Goal: Task Accomplishment & Management: Complete application form

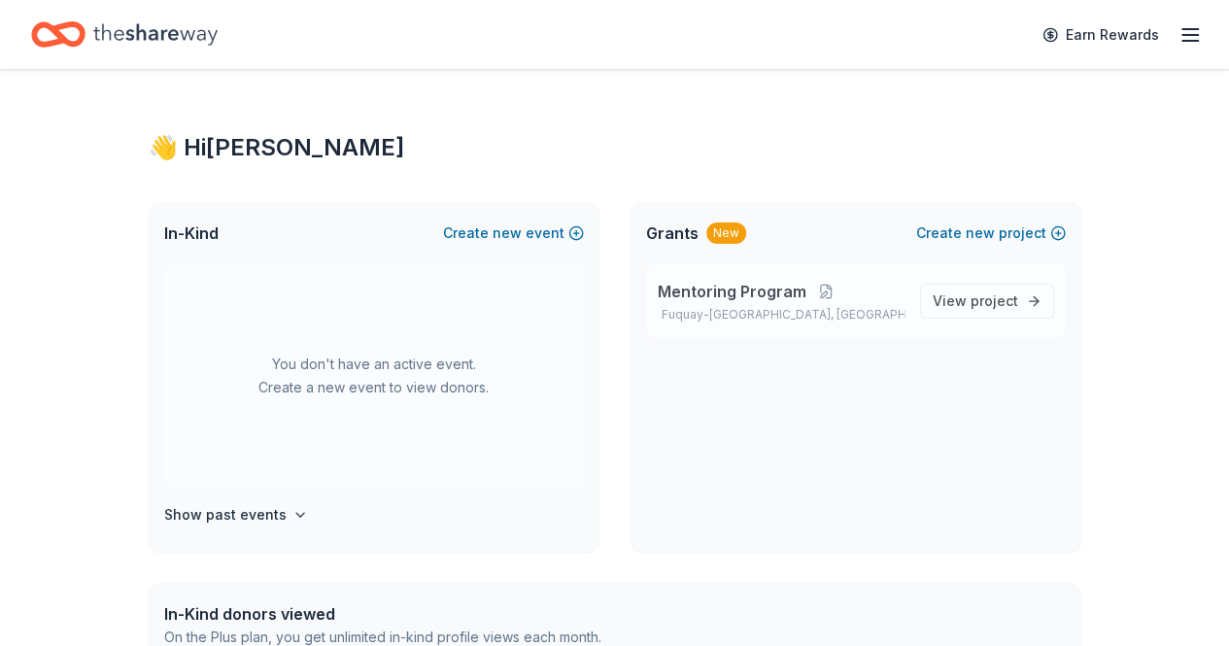
click at [743, 300] on span "Mentoring Program" at bounding box center [732, 291] width 149 height 23
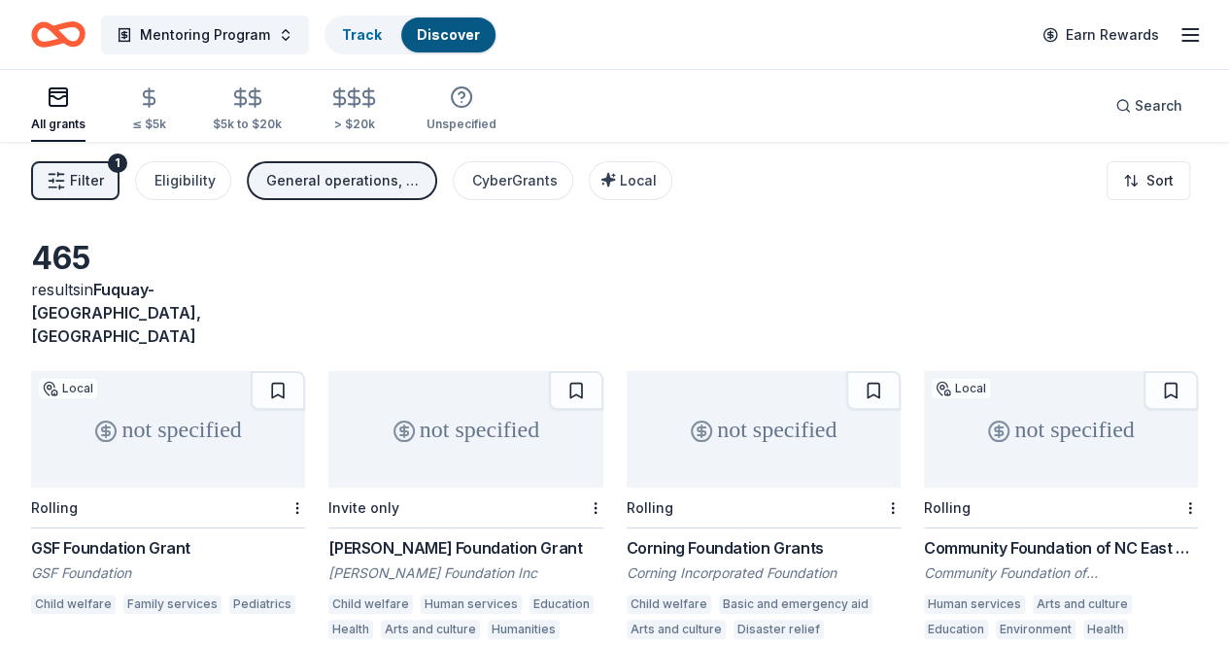
click at [453, 28] on link "Discover" at bounding box center [448, 34] width 63 height 17
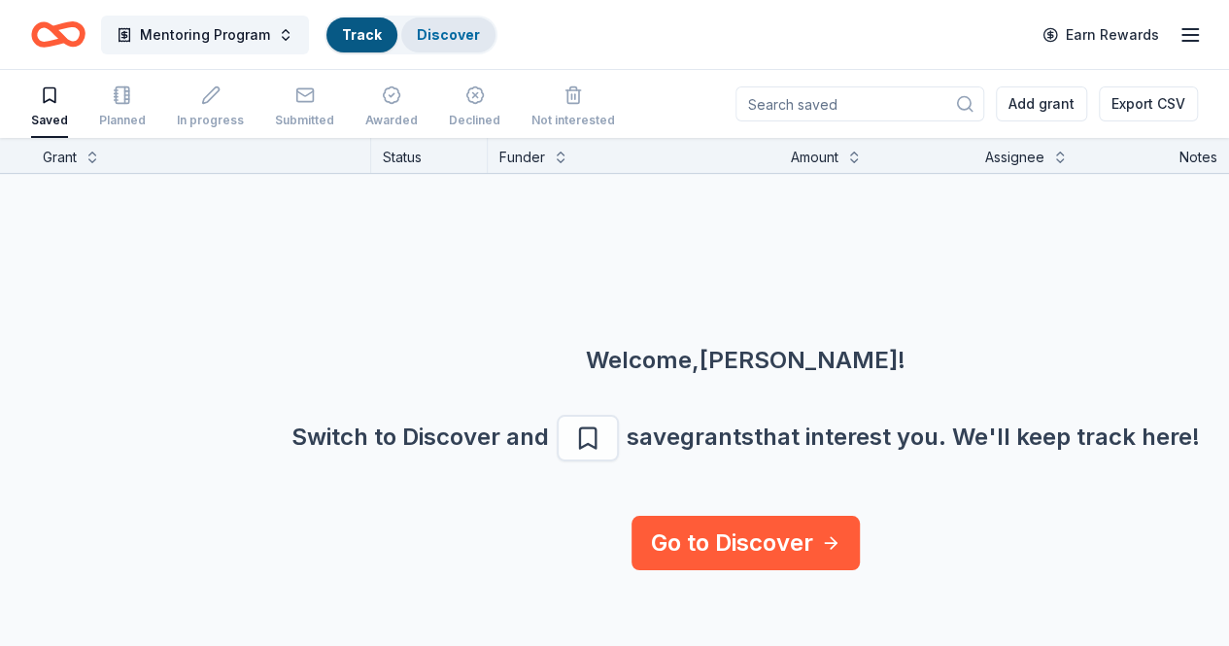
click at [445, 30] on link "Discover" at bounding box center [448, 34] width 63 height 17
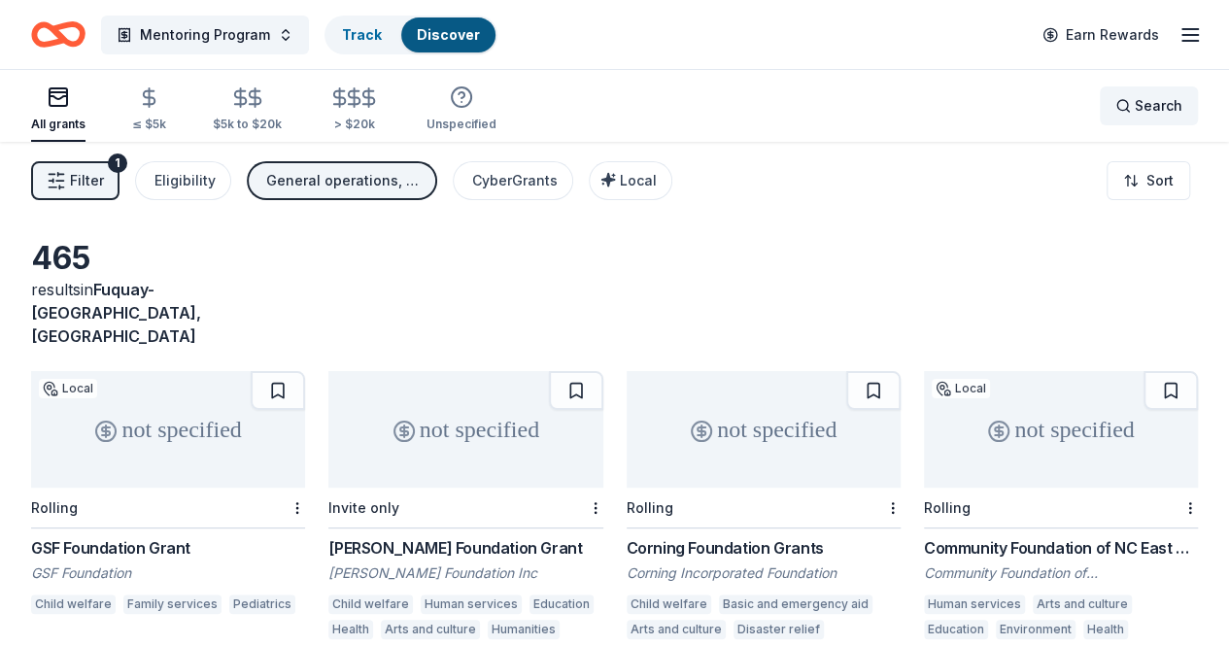
click at [1115, 111] on div "Search" at bounding box center [1148, 105] width 67 height 23
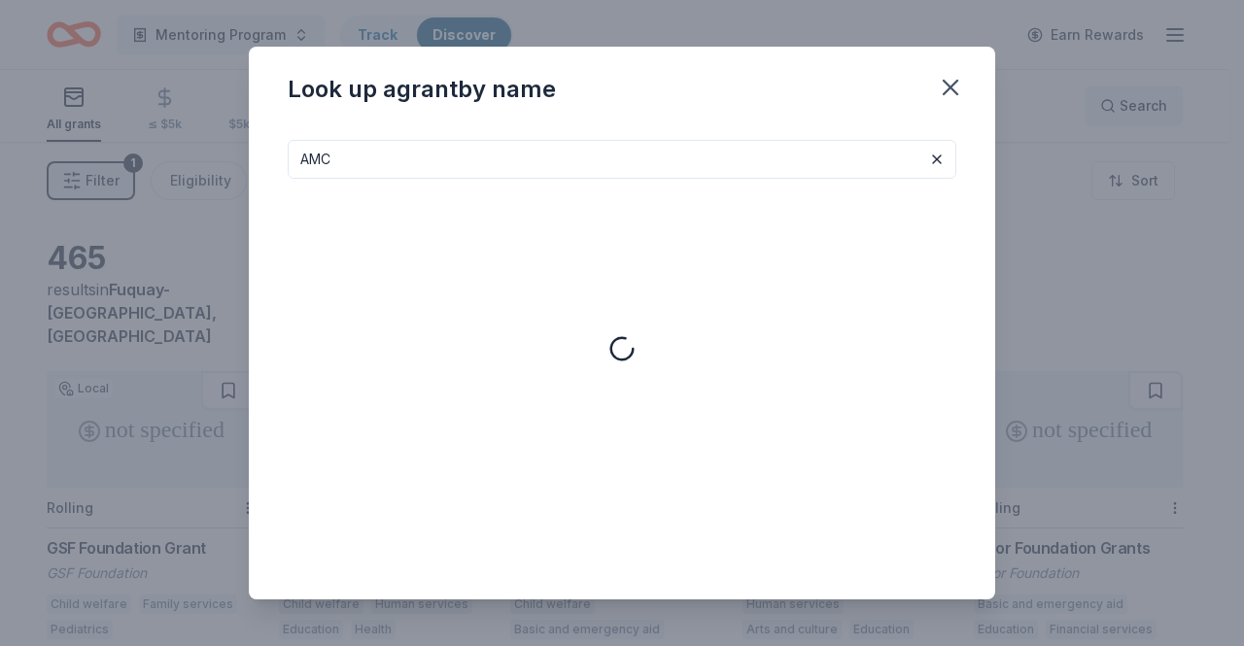
type input "AMC"
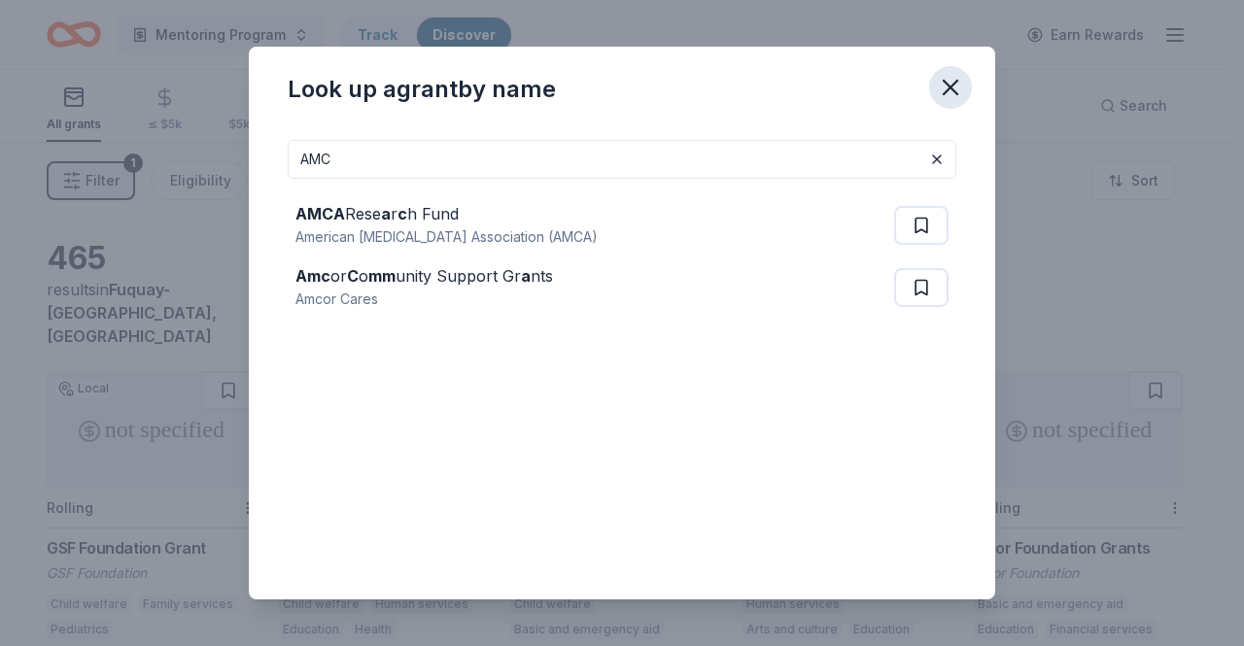
click at [946, 85] on icon "button" at bounding box center [950, 88] width 14 height 14
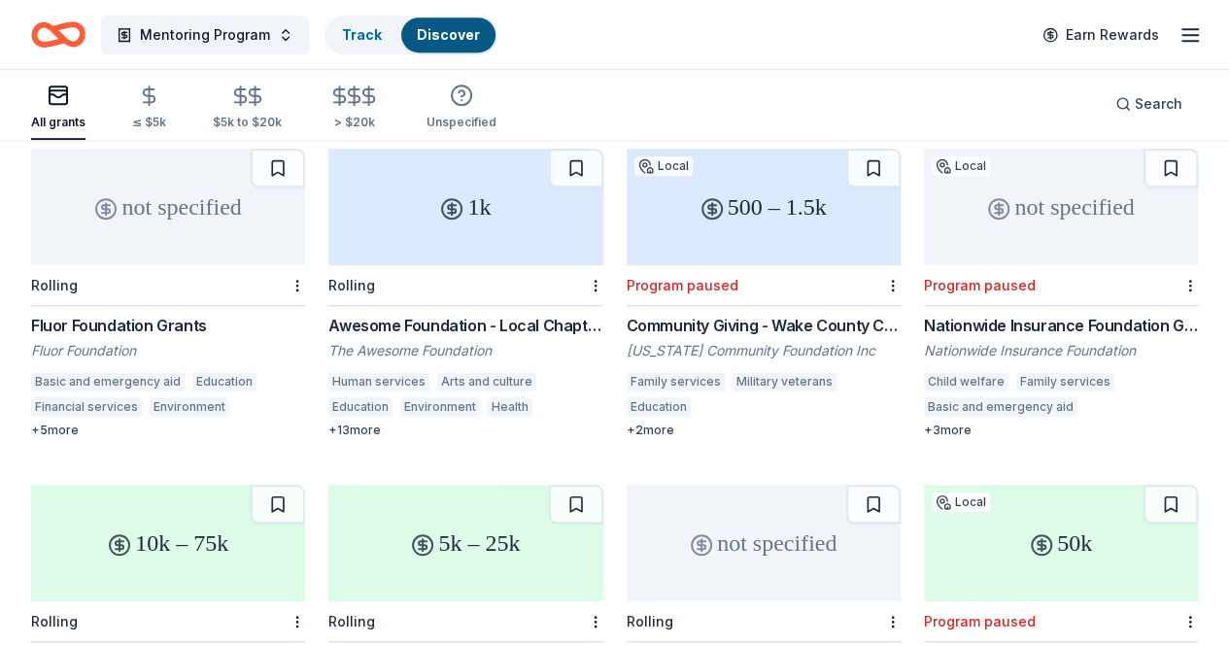
scroll to position [554, 0]
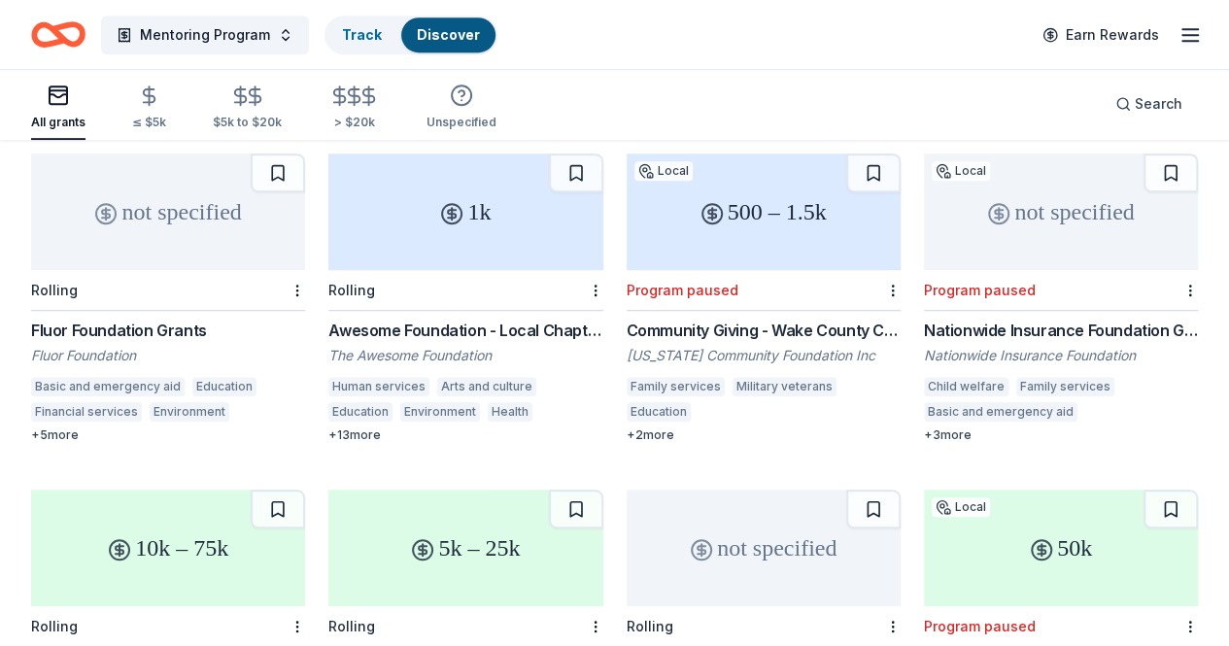
click at [627, 319] on div "Community Giving - Wake County Community Foundation" at bounding box center [764, 330] width 274 height 23
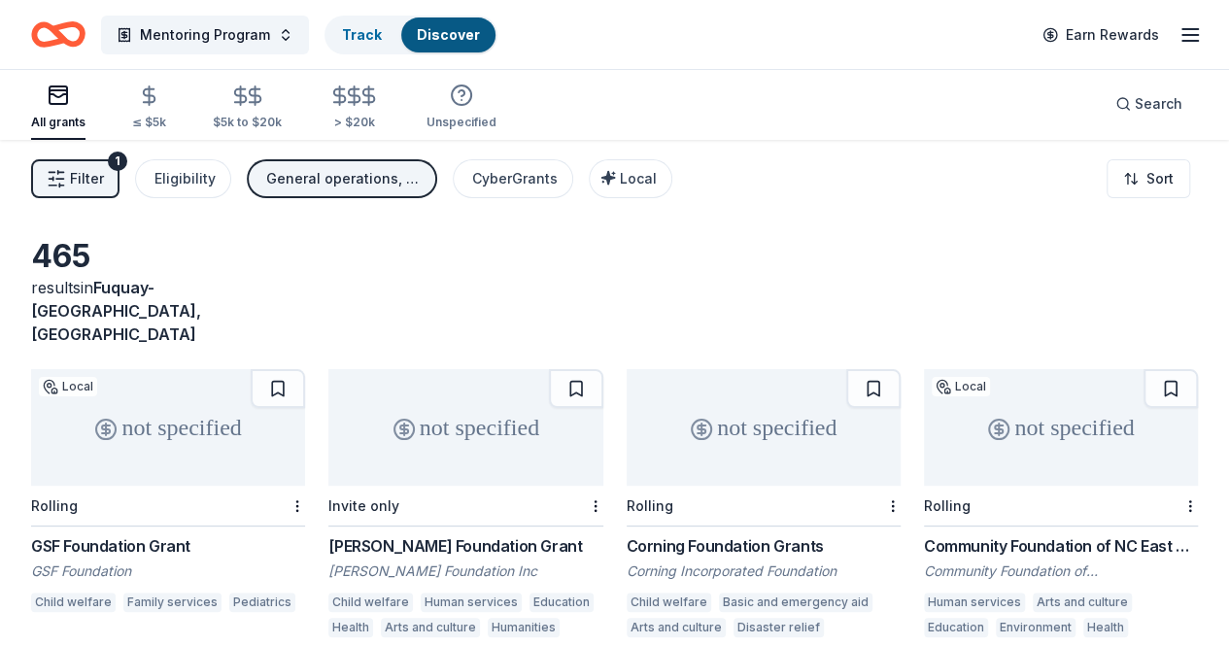
scroll to position [0, 0]
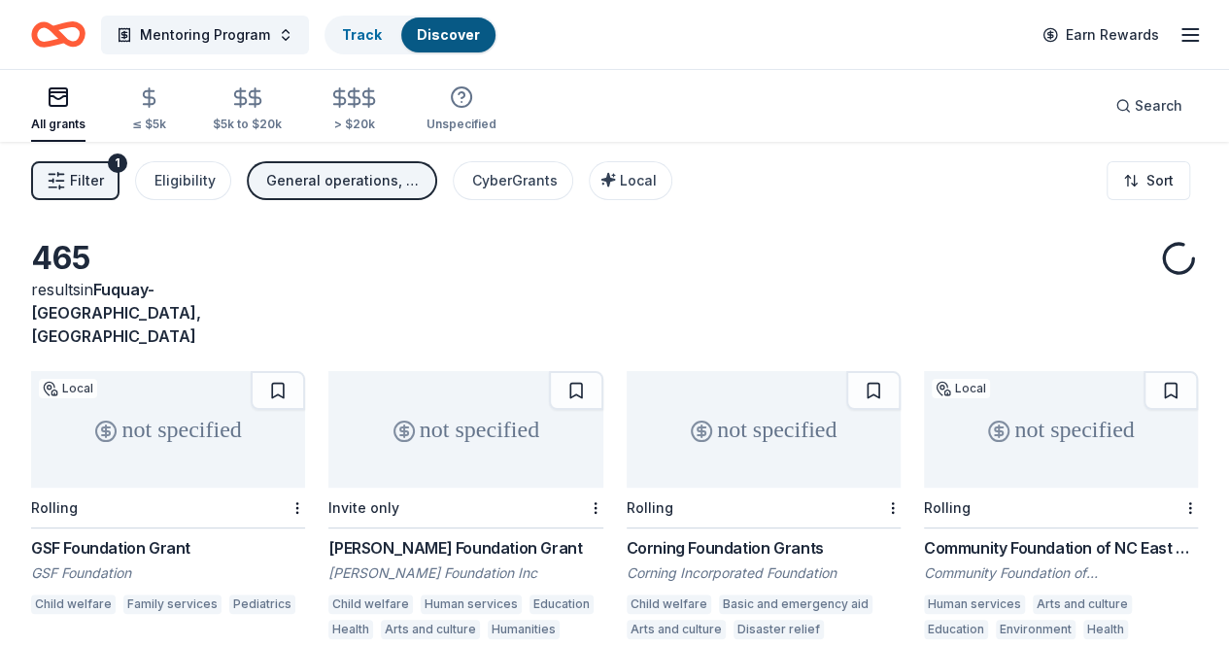
click at [68, 31] on icon "Home" at bounding box center [67, 33] width 30 height 19
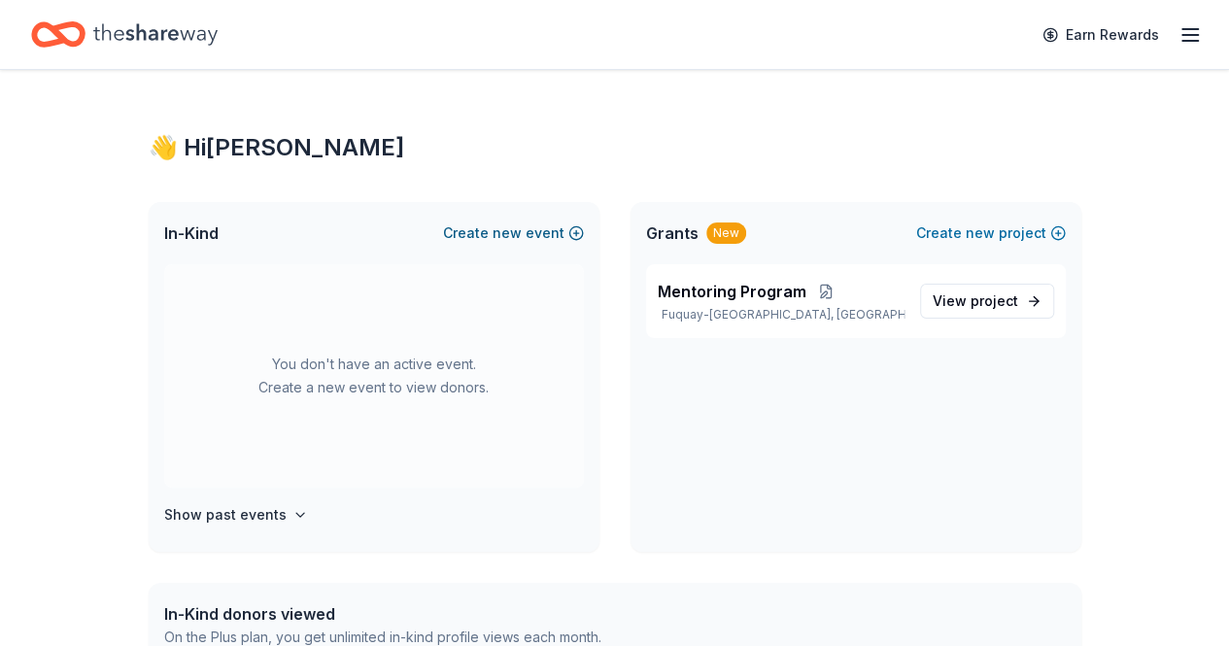
click at [515, 232] on span "new" at bounding box center [507, 233] width 29 height 23
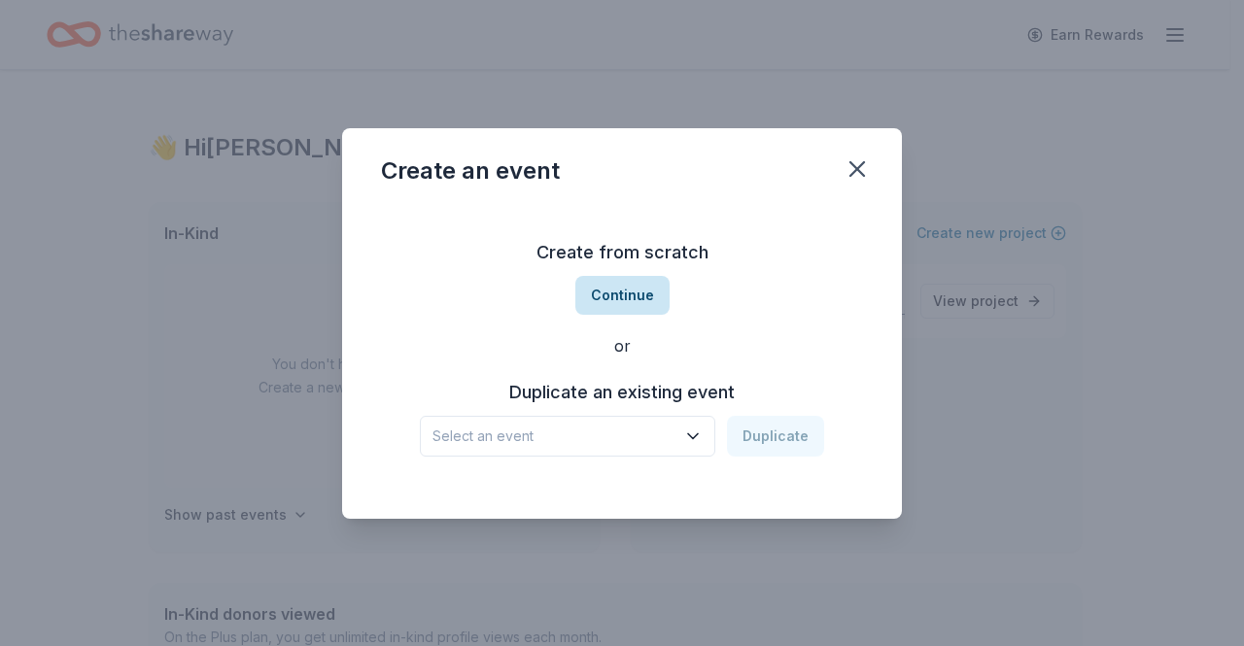
click at [614, 295] on button "Continue" at bounding box center [622, 295] width 94 height 39
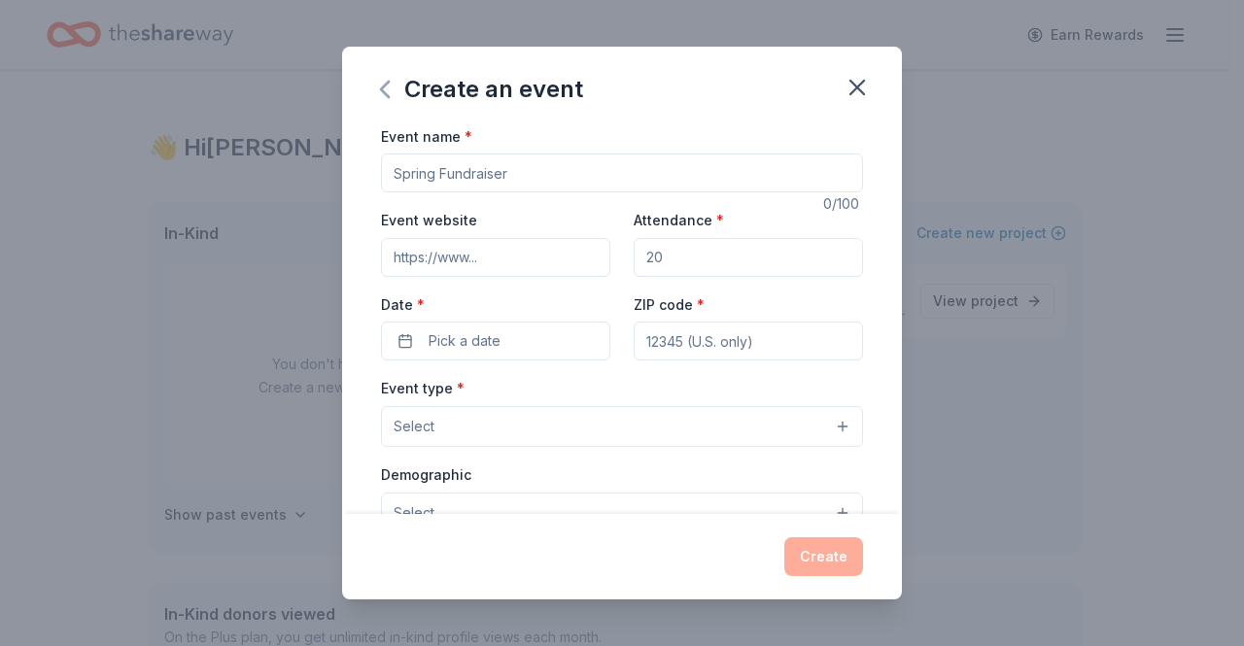
click at [385, 91] on icon "button" at bounding box center [385, 90] width 8 height 16
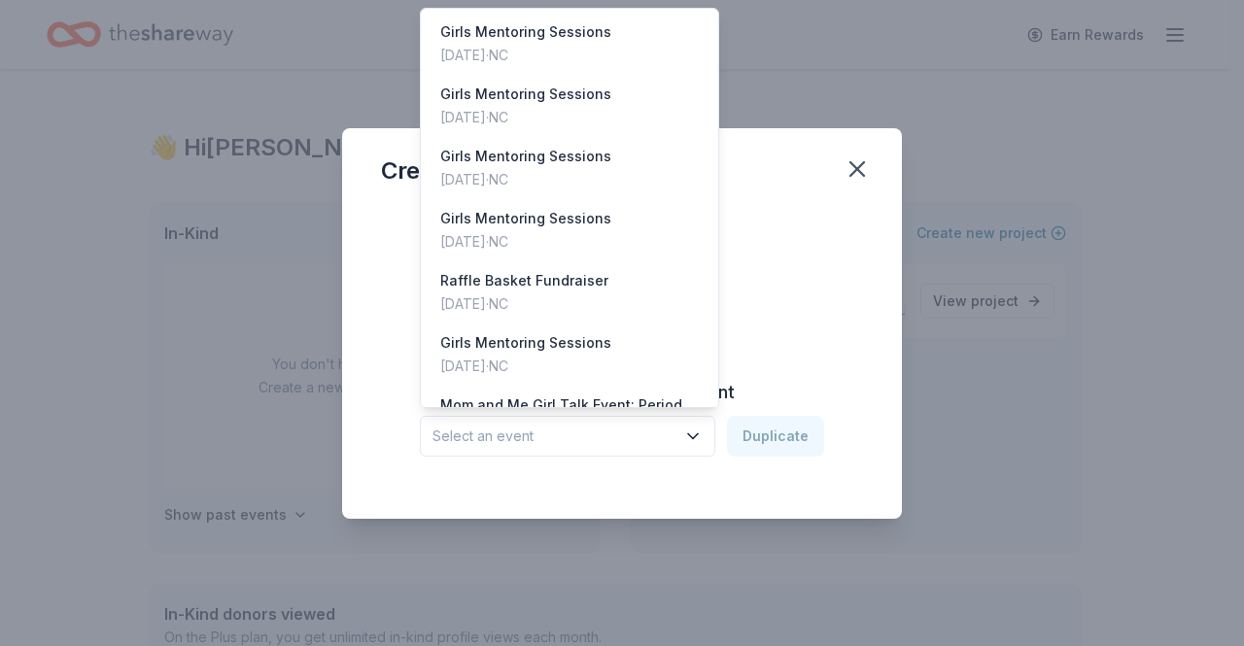
click at [600, 436] on span "Select an event" at bounding box center [553, 436] width 243 height 23
click at [547, 63] on div "Sep 13, 2025 · NC" at bounding box center [525, 55] width 171 height 23
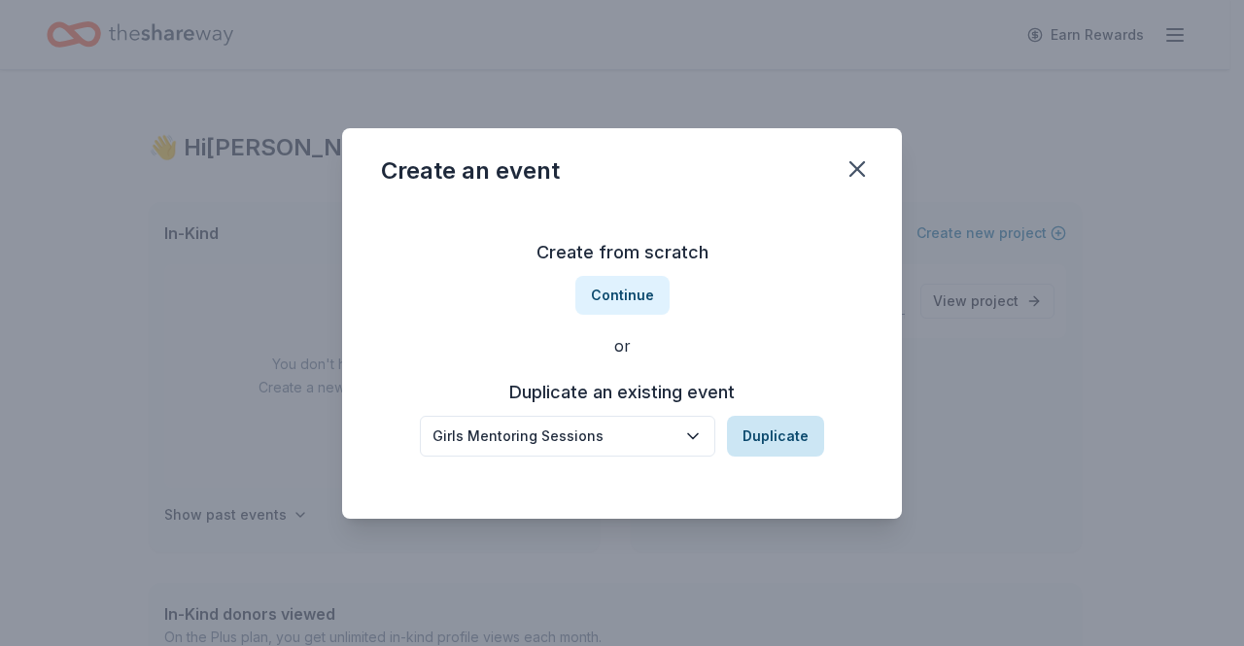
click at [750, 437] on button "Duplicate" at bounding box center [775, 436] width 97 height 41
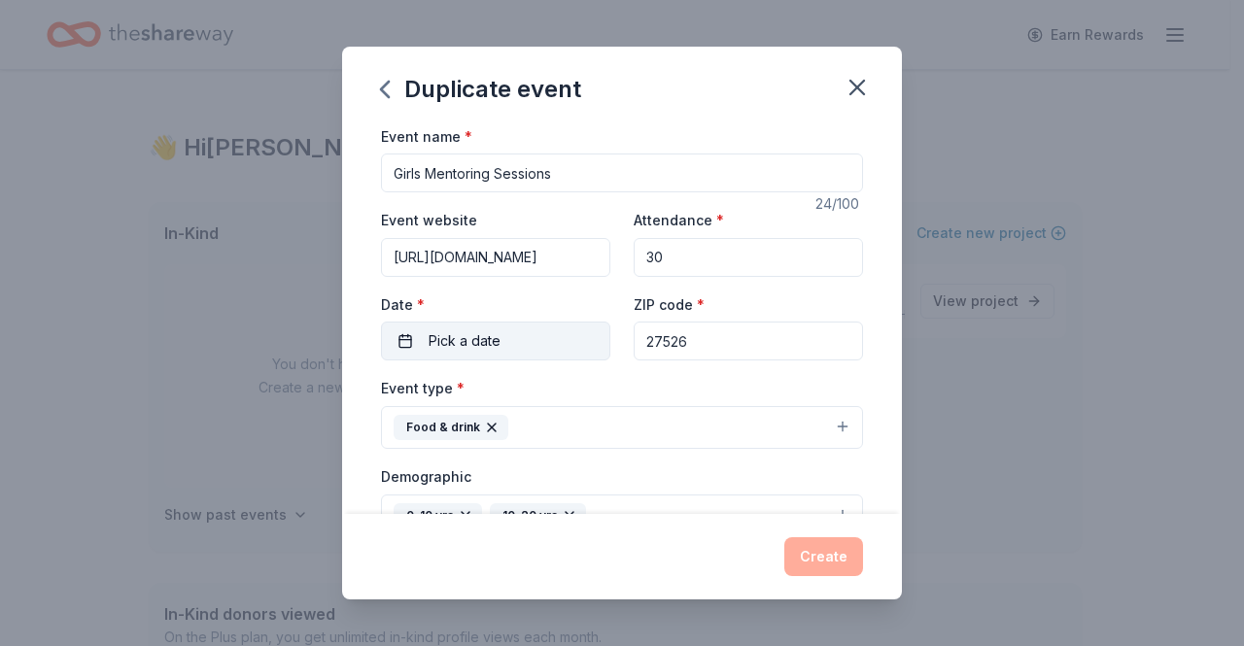
click at [505, 347] on button "Pick a date" at bounding box center [495, 341] width 229 height 39
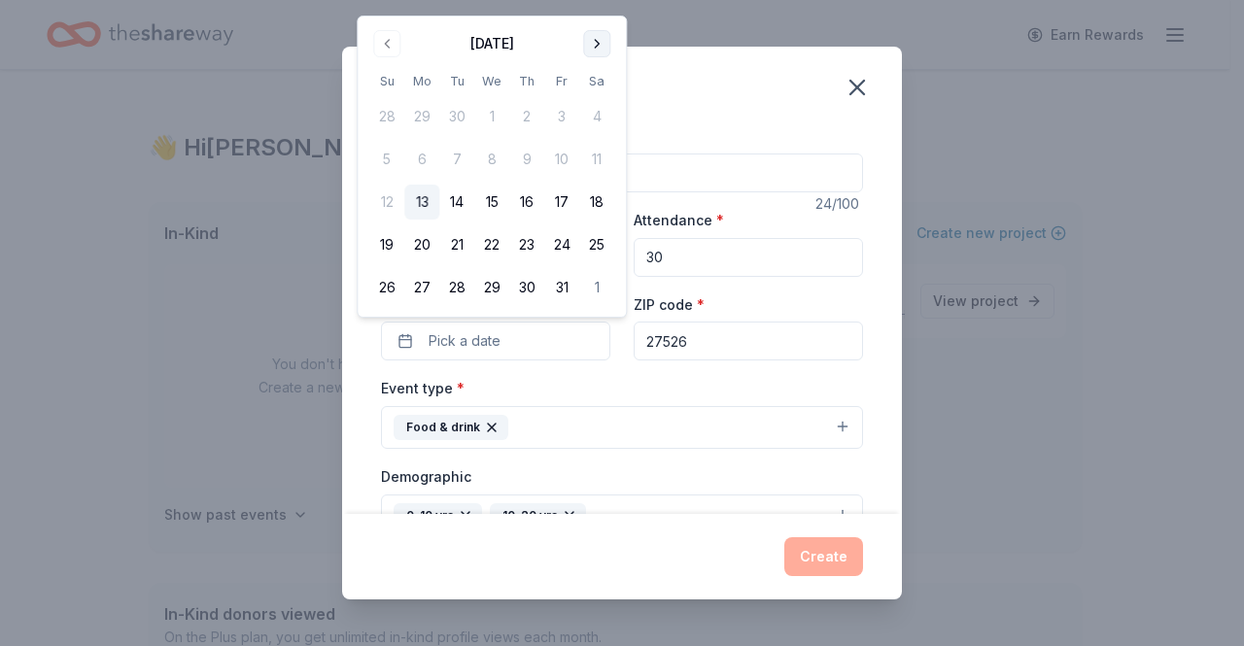
click at [602, 42] on button "Go to next month" at bounding box center [596, 43] width 27 height 27
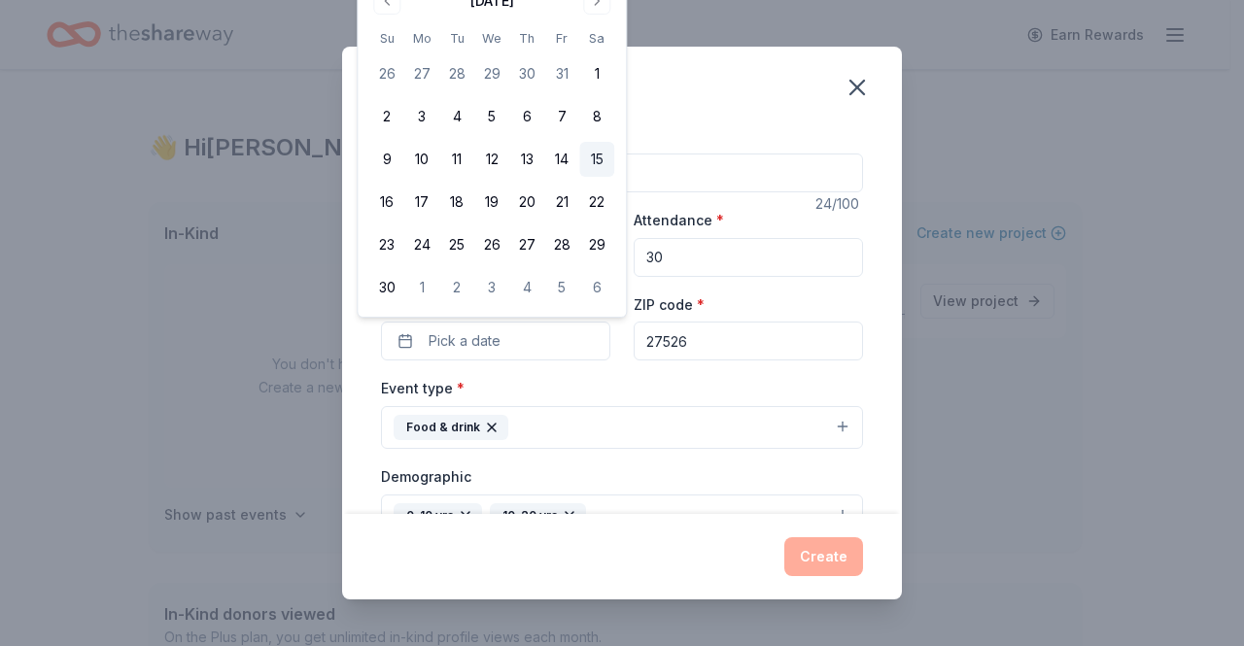
click at [599, 160] on button "15" at bounding box center [596, 159] width 35 height 35
click at [797, 123] on div "Duplicate event" at bounding box center [622, 86] width 560 height 78
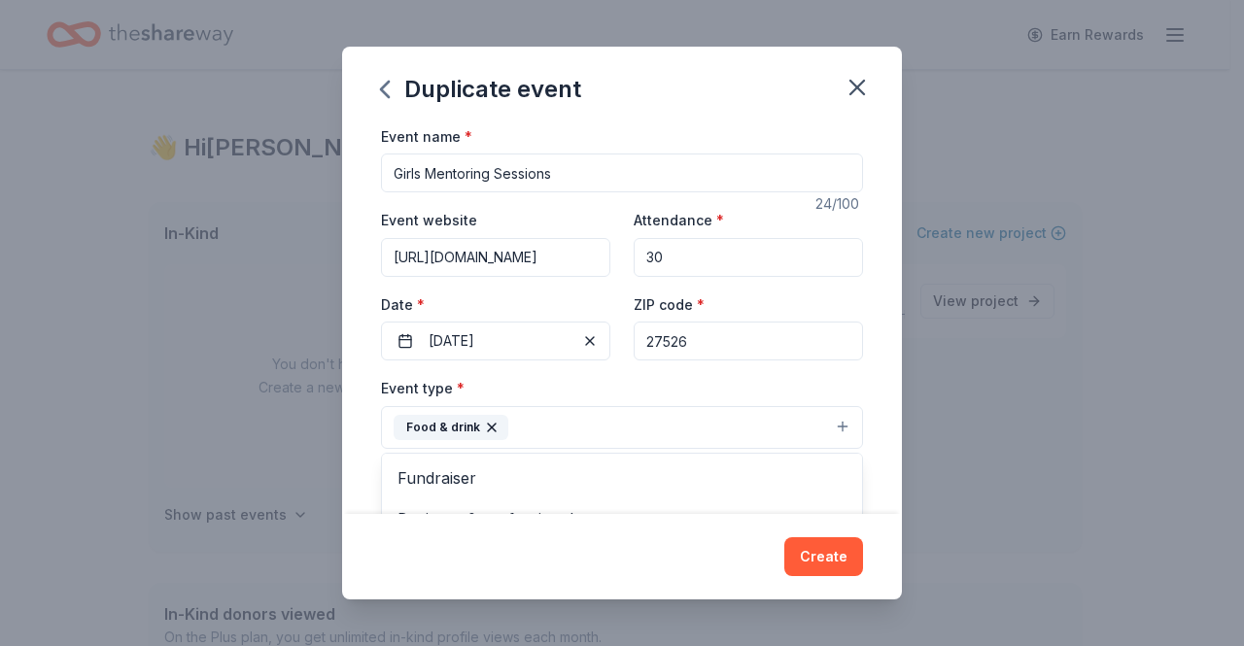
click at [635, 426] on button "Food & drink" at bounding box center [622, 427] width 482 height 43
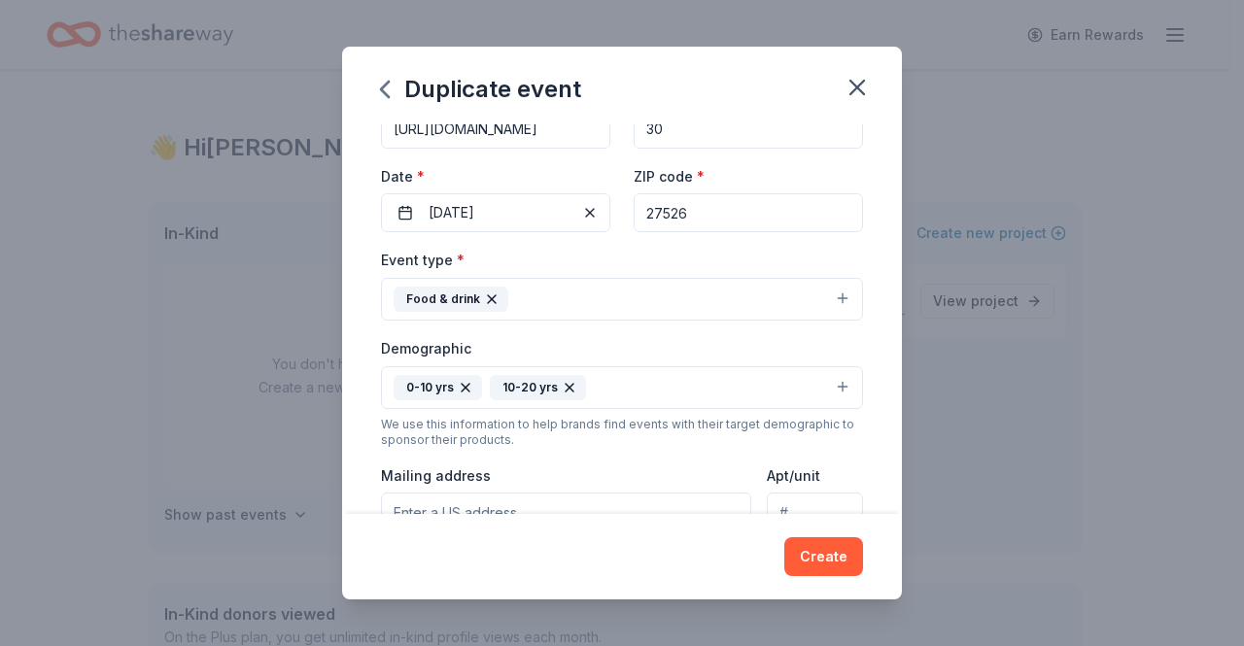
scroll to position [123, 0]
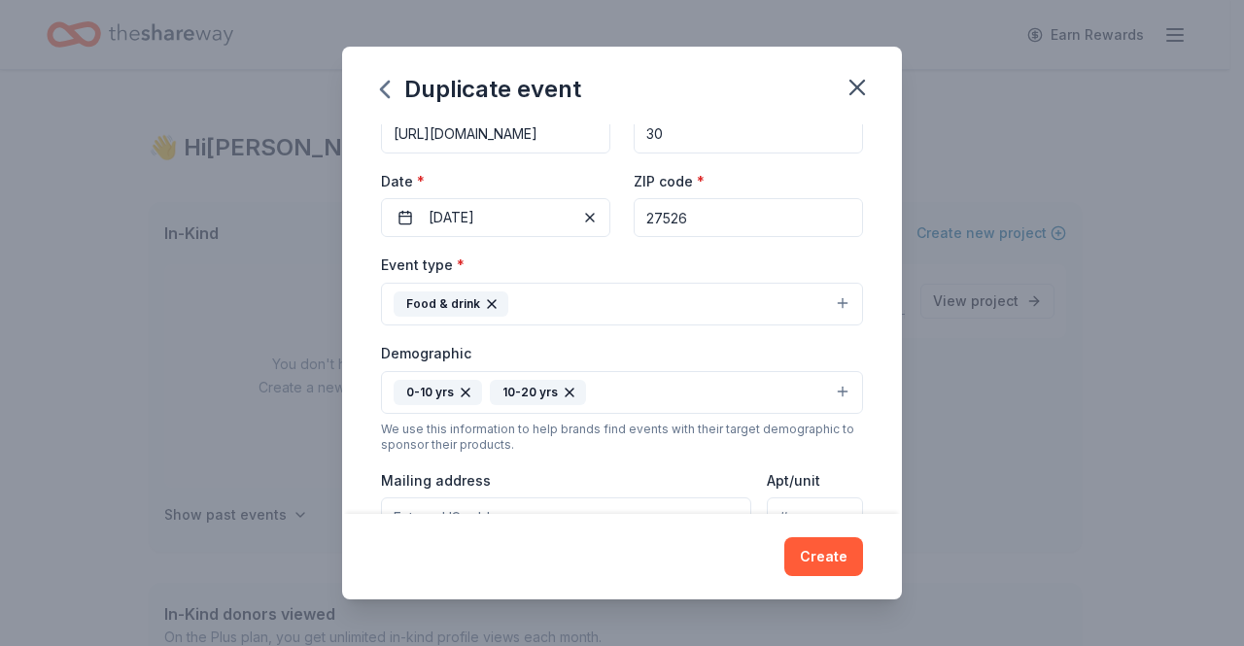
click at [648, 309] on button "Food & drink" at bounding box center [622, 304] width 482 height 43
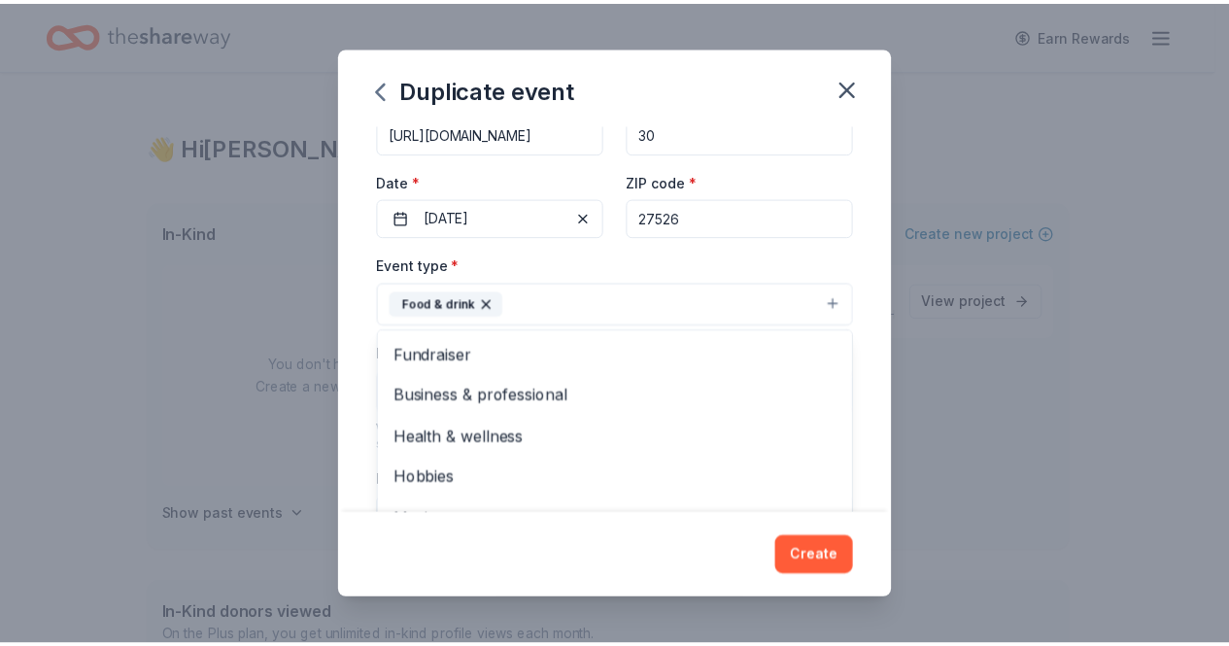
scroll to position [23, 0]
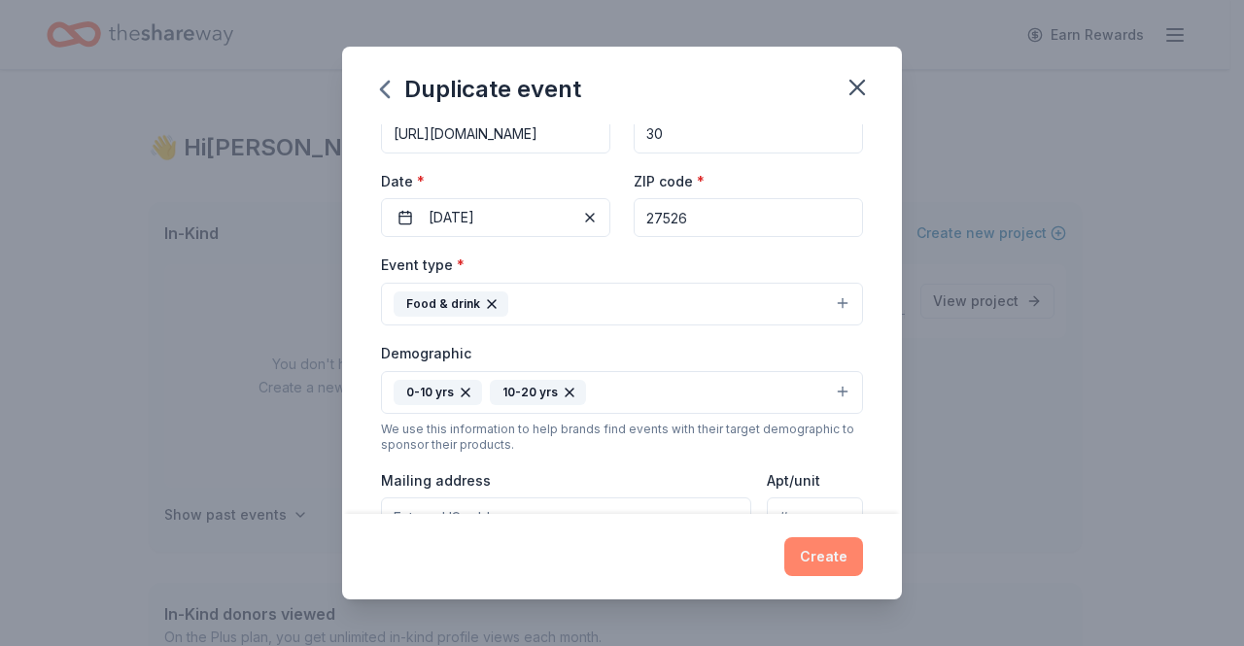
click at [830, 570] on button "Create" at bounding box center [823, 556] width 79 height 39
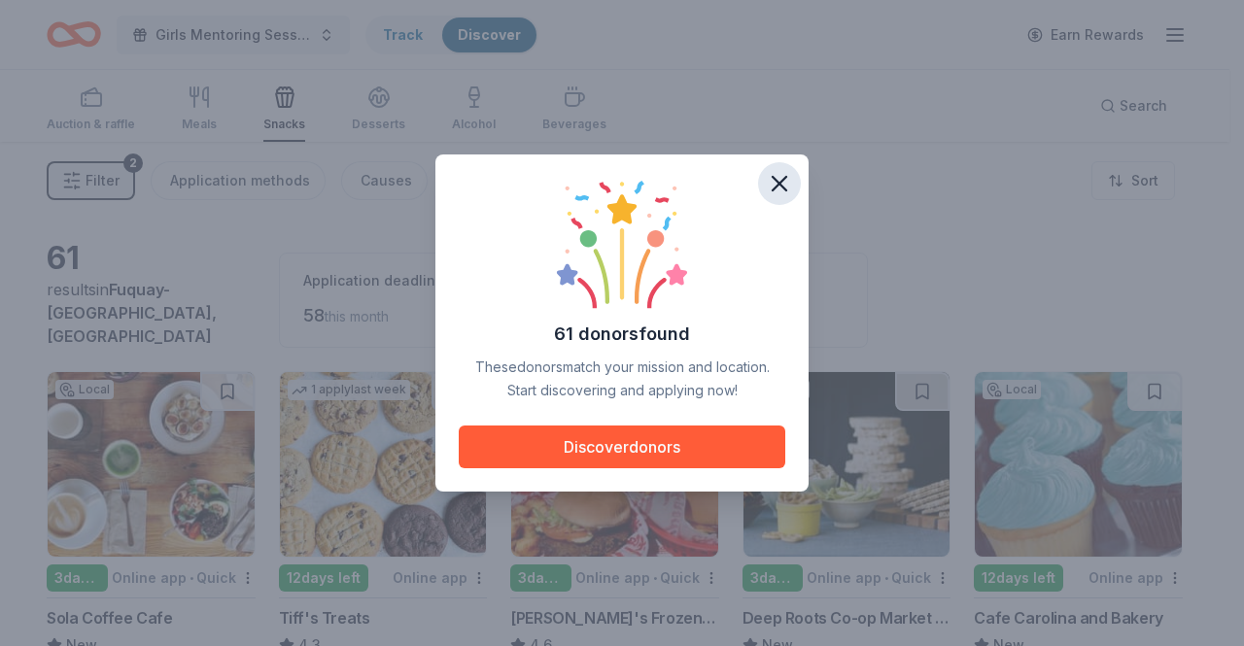
click at [780, 184] on icon "button" at bounding box center [779, 184] width 14 height 14
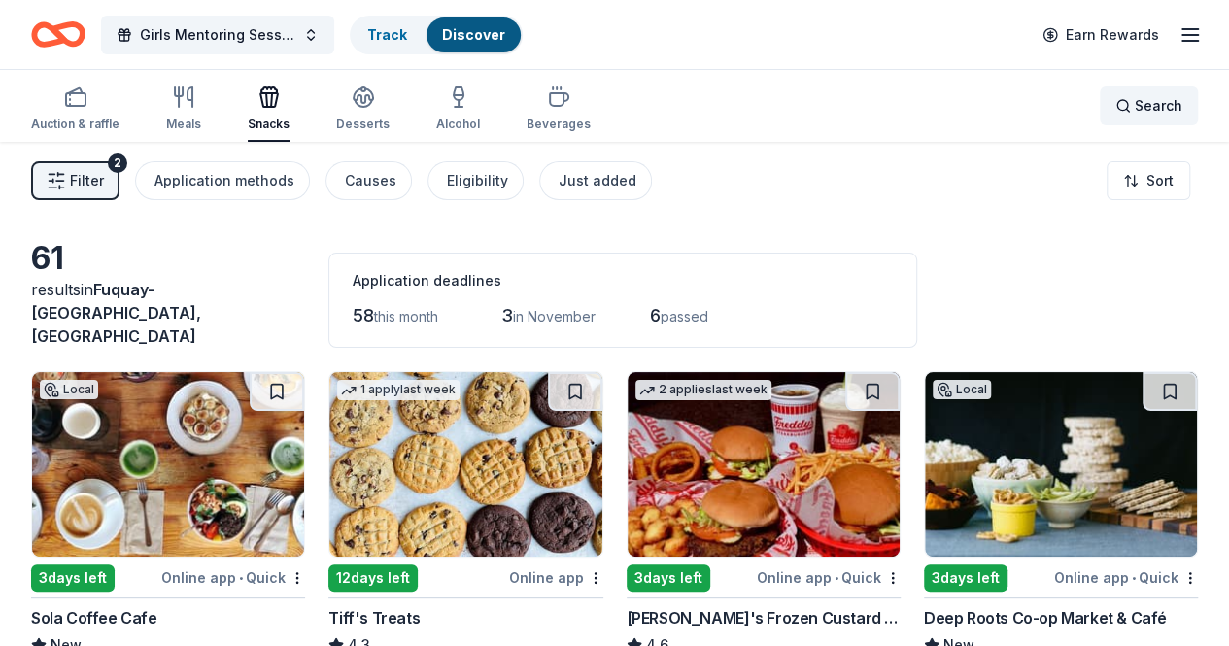
click at [1135, 110] on span "Search" at bounding box center [1159, 105] width 48 height 23
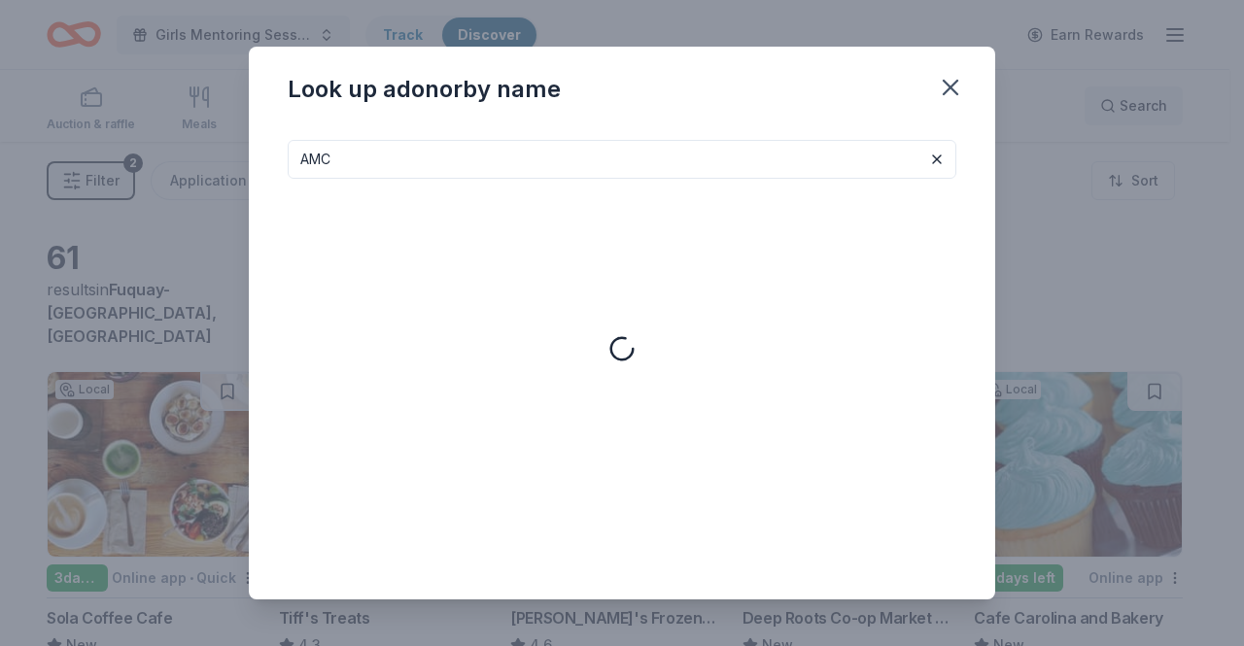
type input "AMC"
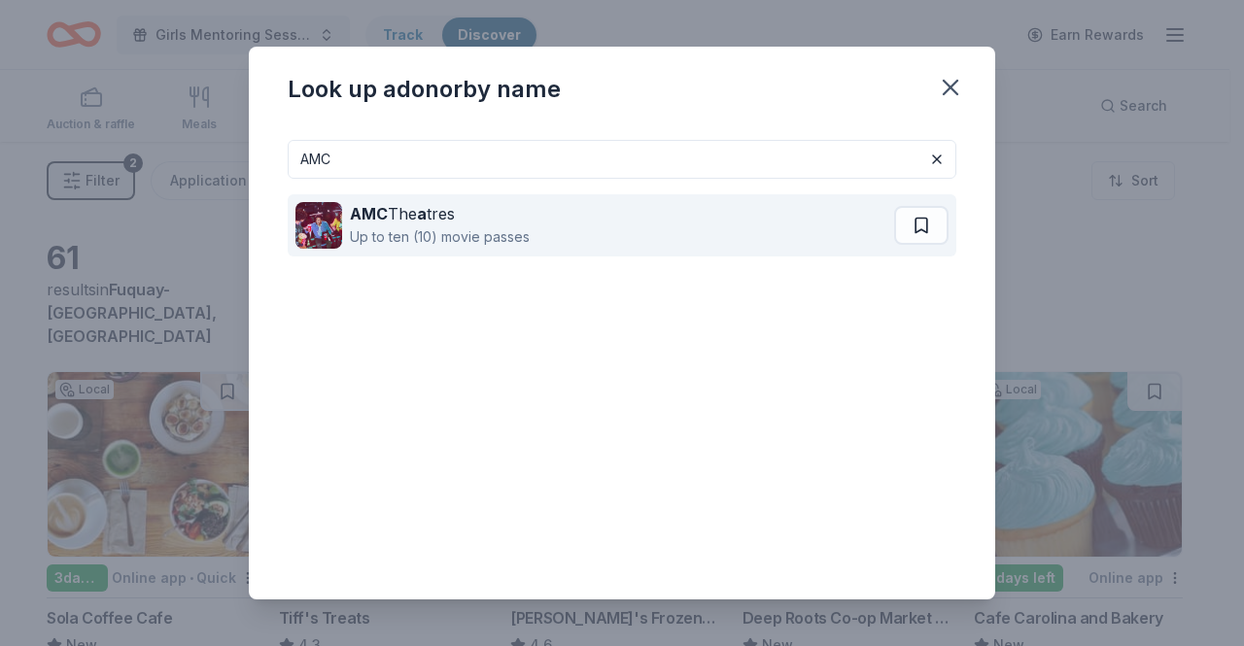
click at [444, 211] on div "AMC The a tres" at bounding box center [440, 213] width 180 height 23
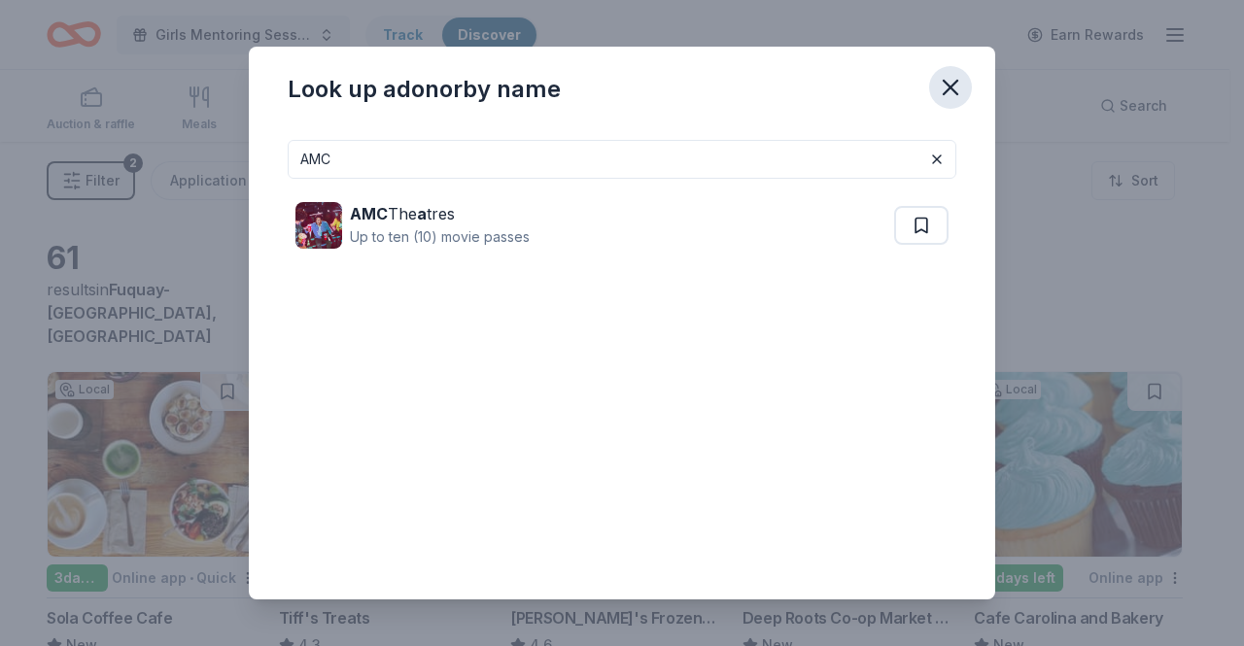
click at [958, 98] on icon "button" at bounding box center [950, 87] width 27 height 27
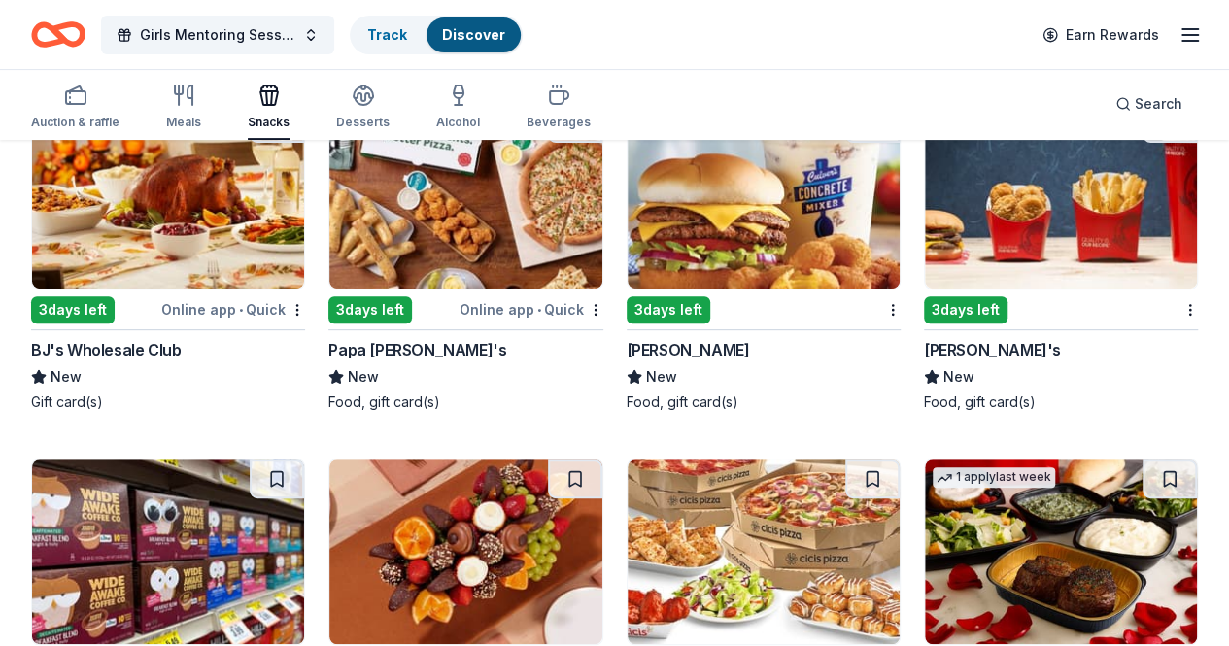
scroll to position [4258, 0]
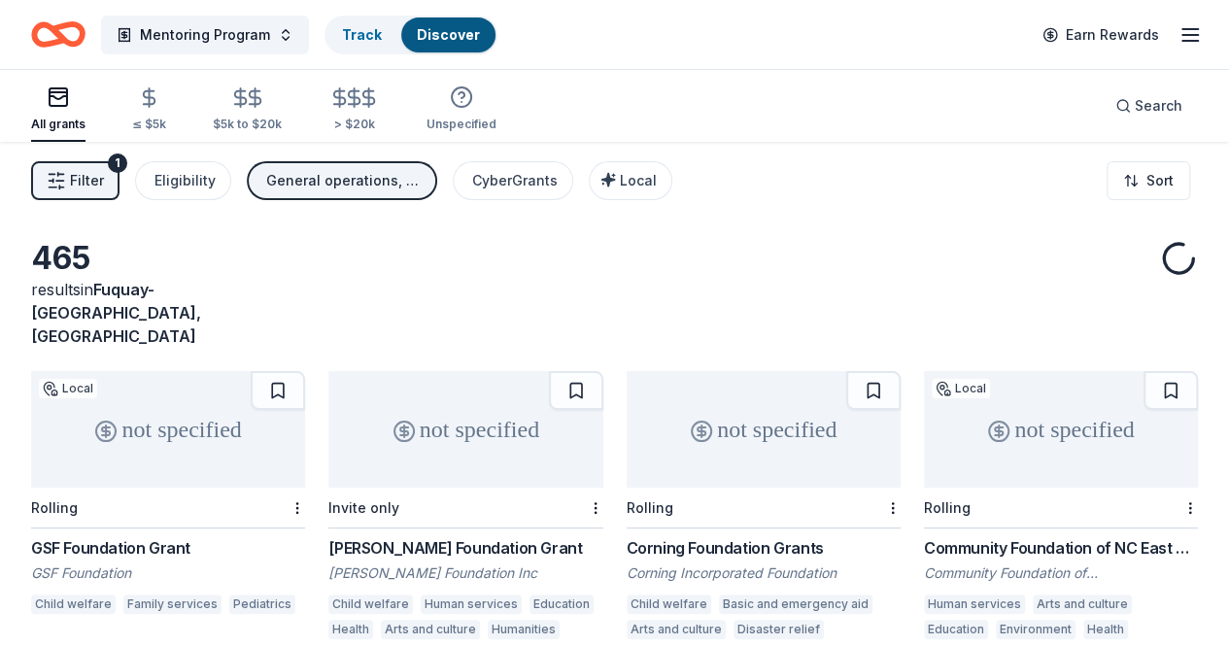
click at [83, 40] on icon "Home" at bounding box center [67, 33] width 30 height 19
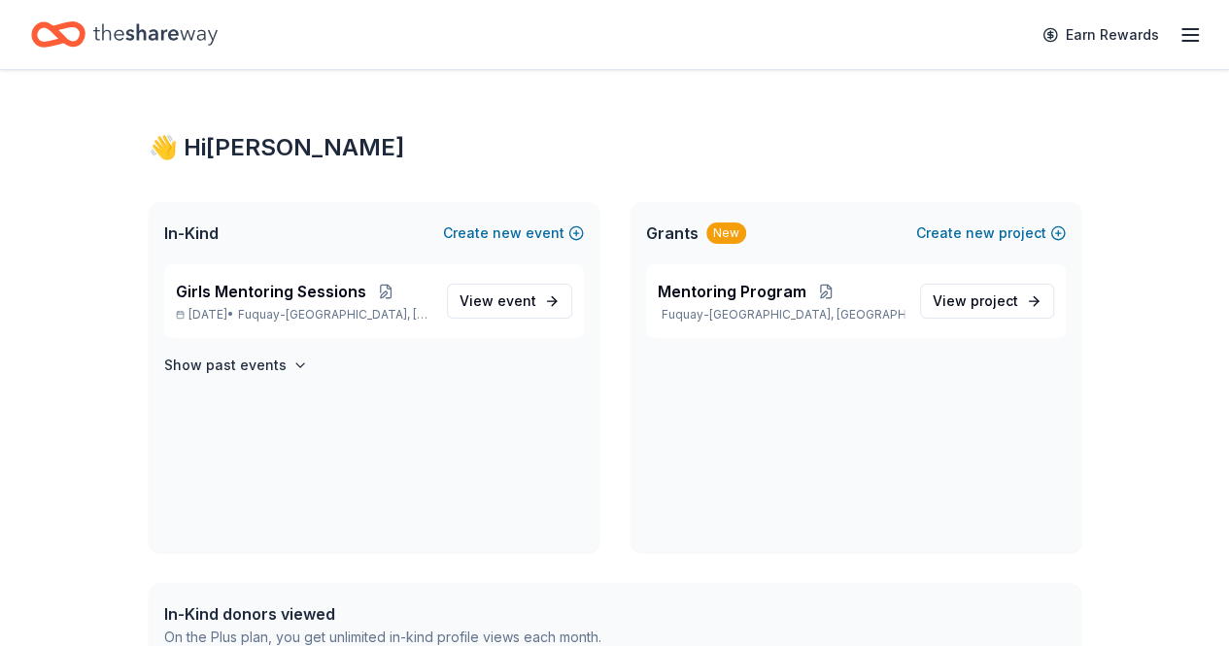
click at [158, 34] on icon "Home" at bounding box center [155, 35] width 124 height 40
click at [550, 231] on button "Create new event" at bounding box center [513, 233] width 141 height 23
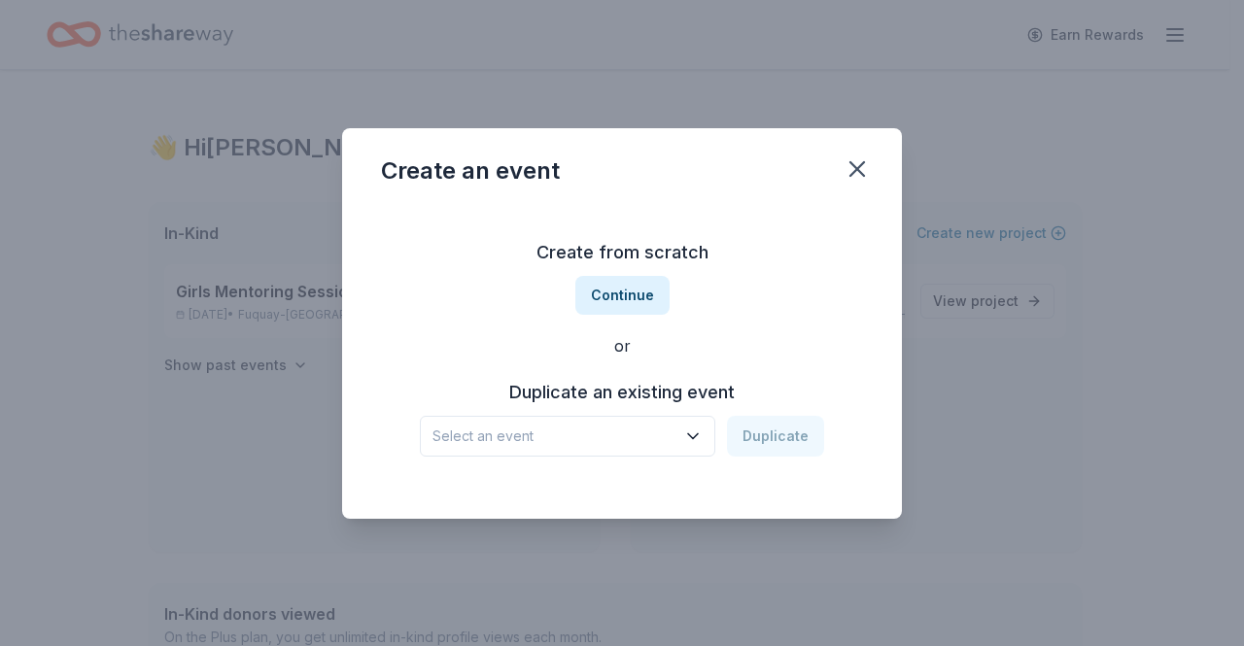
click at [671, 426] on span "Select an event" at bounding box center [553, 436] width 243 height 23
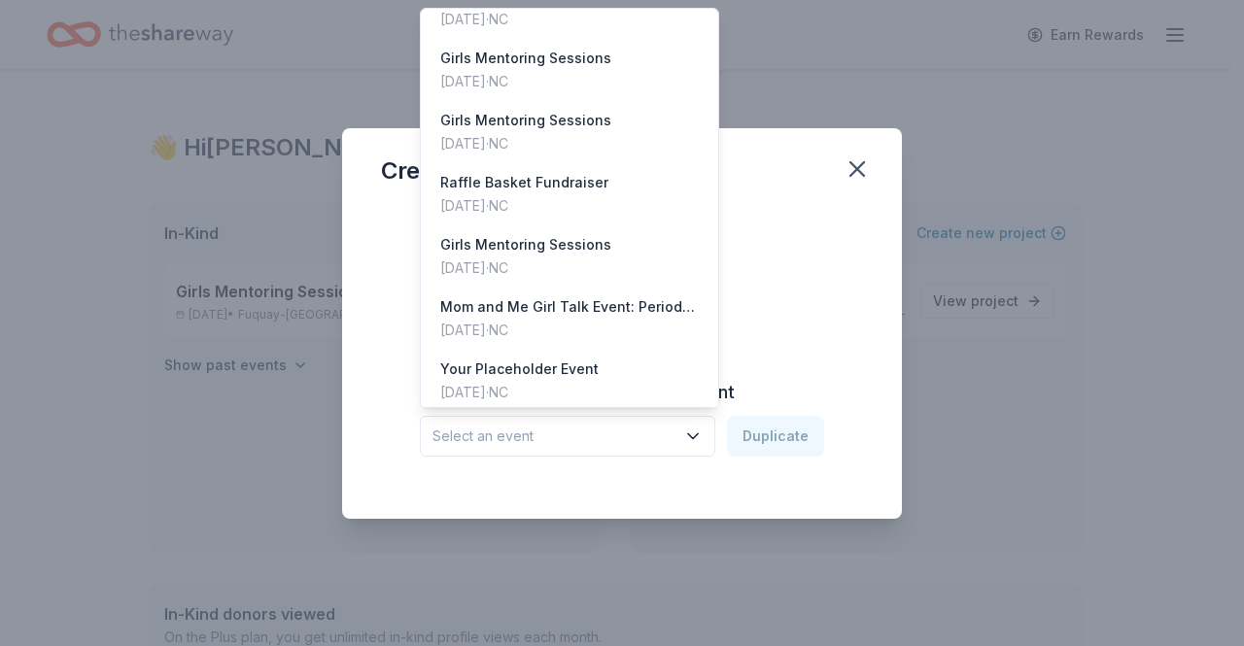
scroll to position [168, 0]
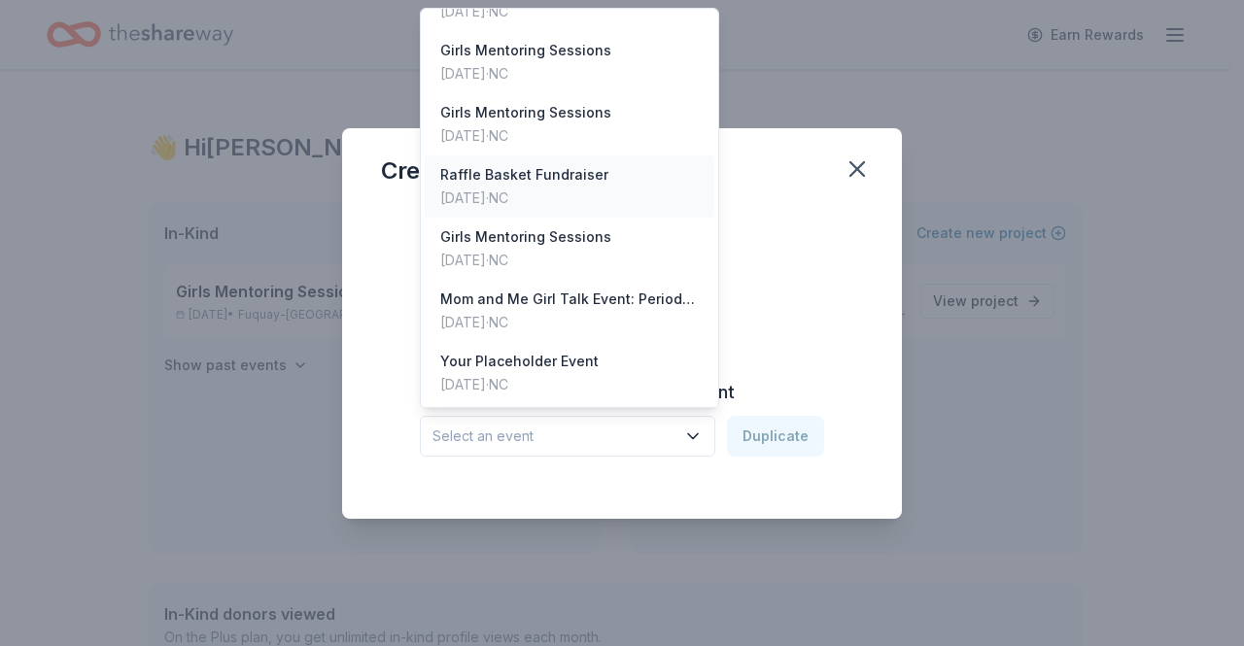
click at [575, 193] on div "Nov 01, 2024 · NC" at bounding box center [524, 198] width 168 height 23
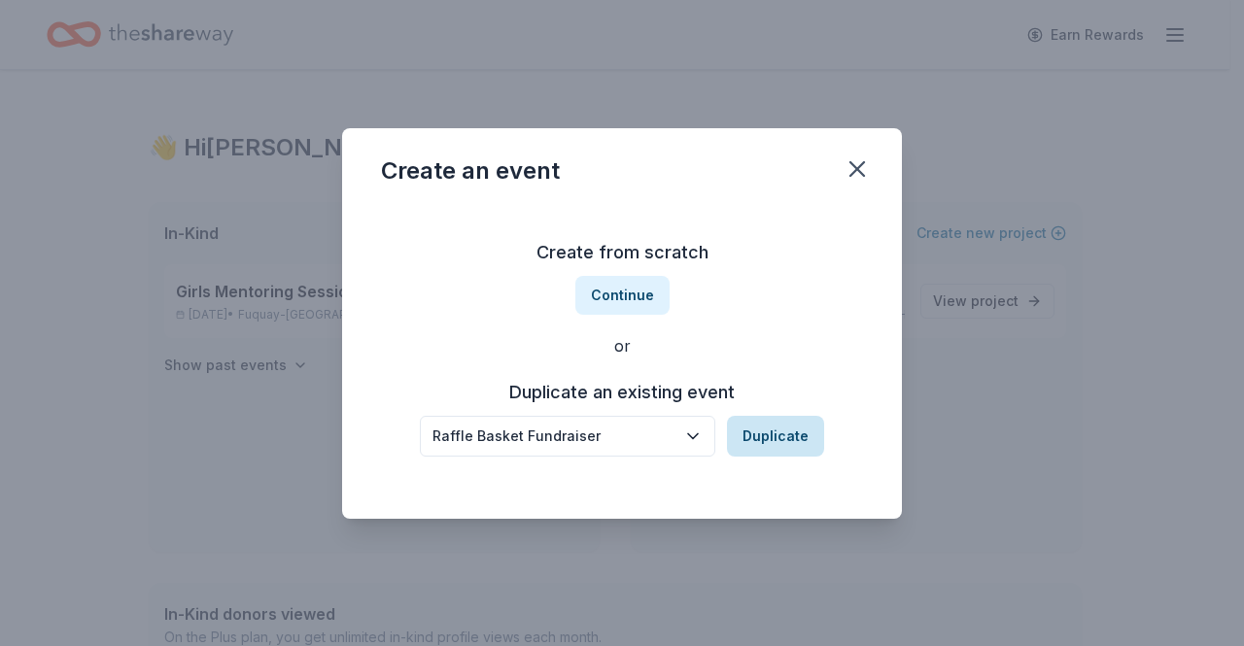
click at [781, 440] on button "Duplicate" at bounding box center [775, 436] width 97 height 41
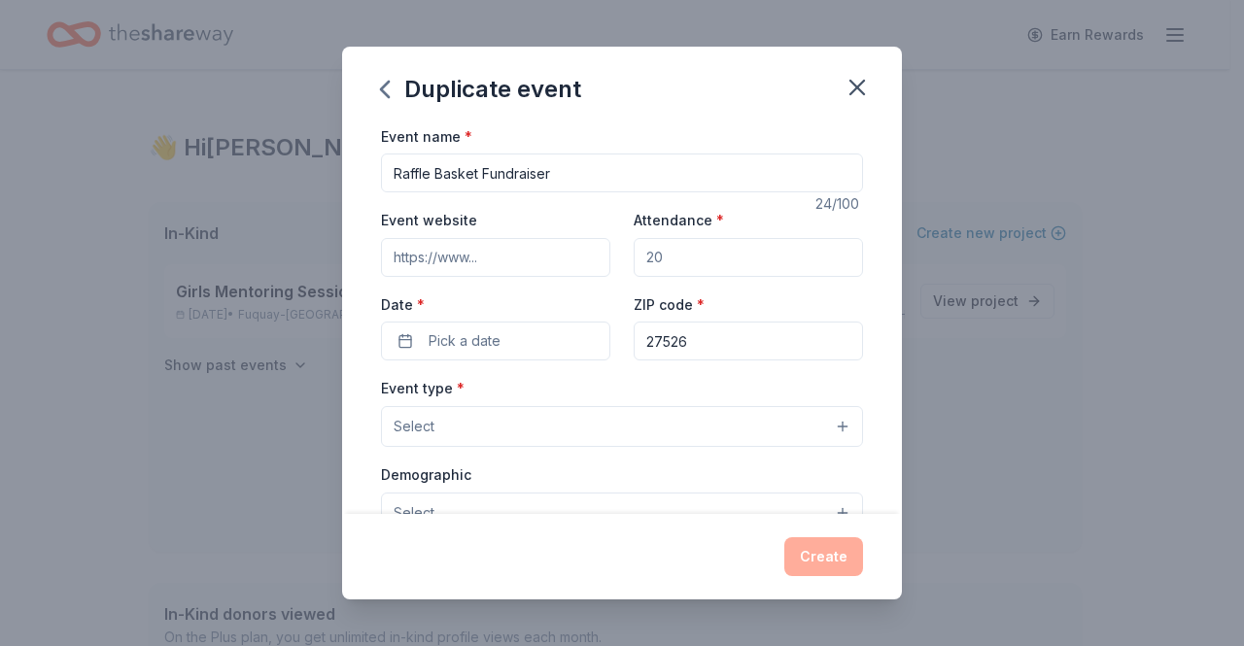
click at [552, 257] on input "Event website" at bounding box center [495, 257] width 229 height 39
type input "[URL][DOMAIN_NAME]"
click at [722, 102] on div "Duplicate event" at bounding box center [622, 86] width 560 height 78
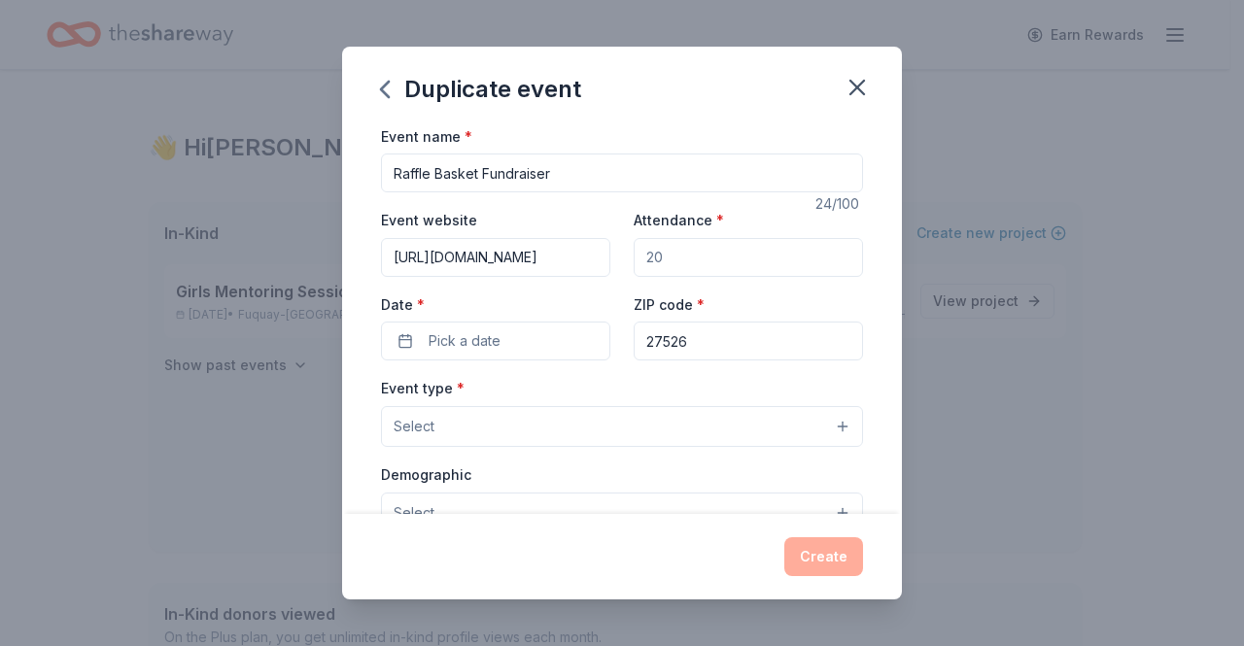
click at [711, 256] on input "Attendance *" at bounding box center [748, 257] width 229 height 39
type input "50"
drag, startPoint x: 597, startPoint y: 167, endPoint x: 173, endPoint y: 142, distance: 424.4
click at [173, 142] on div "Duplicate event Event name * Raffle Basket Fundraiser 24 /100 Event website htt…" at bounding box center [622, 323] width 1244 height 646
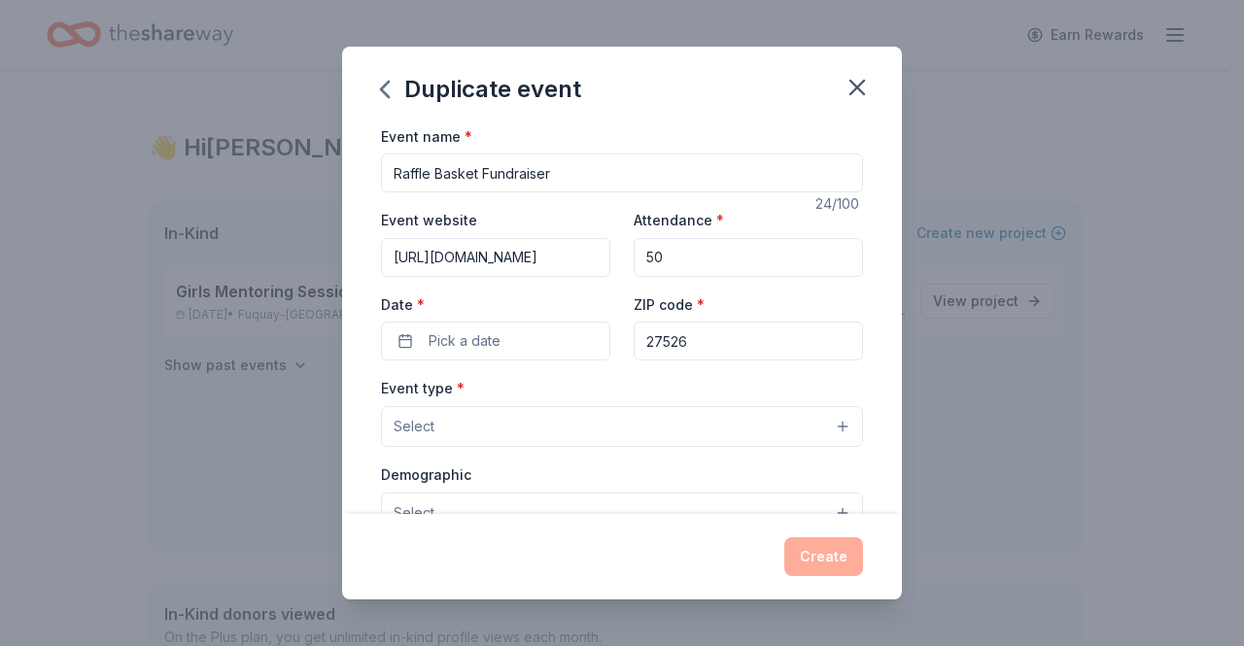
click at [566, 180] on input "Raffle Basket Fundraiser" at bounding box center [622, 173] width 482 height 39
drag, startPoint x: 566, startPoint y: 180, endPoint x: 173, endPoint y: 153, distance: 394.5
click at [173, 153] on div "Duplicate event Event name * Raffle Basket Fundraiser 24 /100 Event website htt…" at bounding box center [622, 323] width 1244 height 646
type input "Silent Auction"
click at [445, 352] on span "Pick a date" at bounding box center [465, 340] width 72 height 23
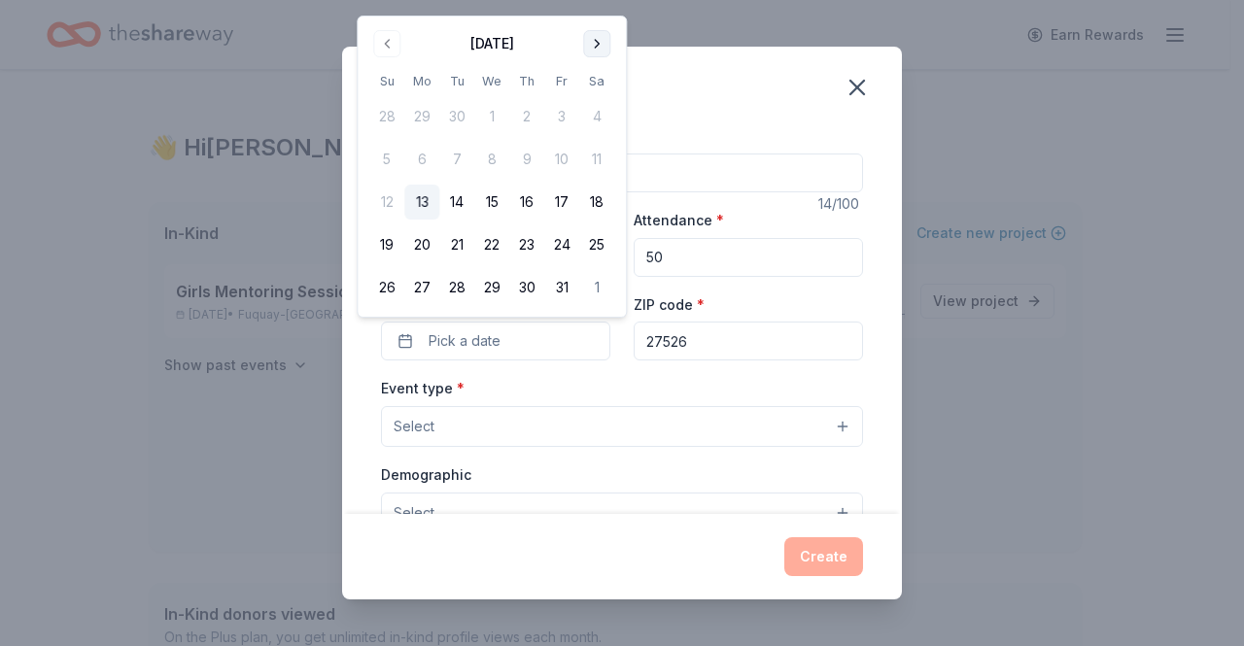
click at [590, 48] on button "Go to next month" at bounding box center [596, 43] width 27 height 27
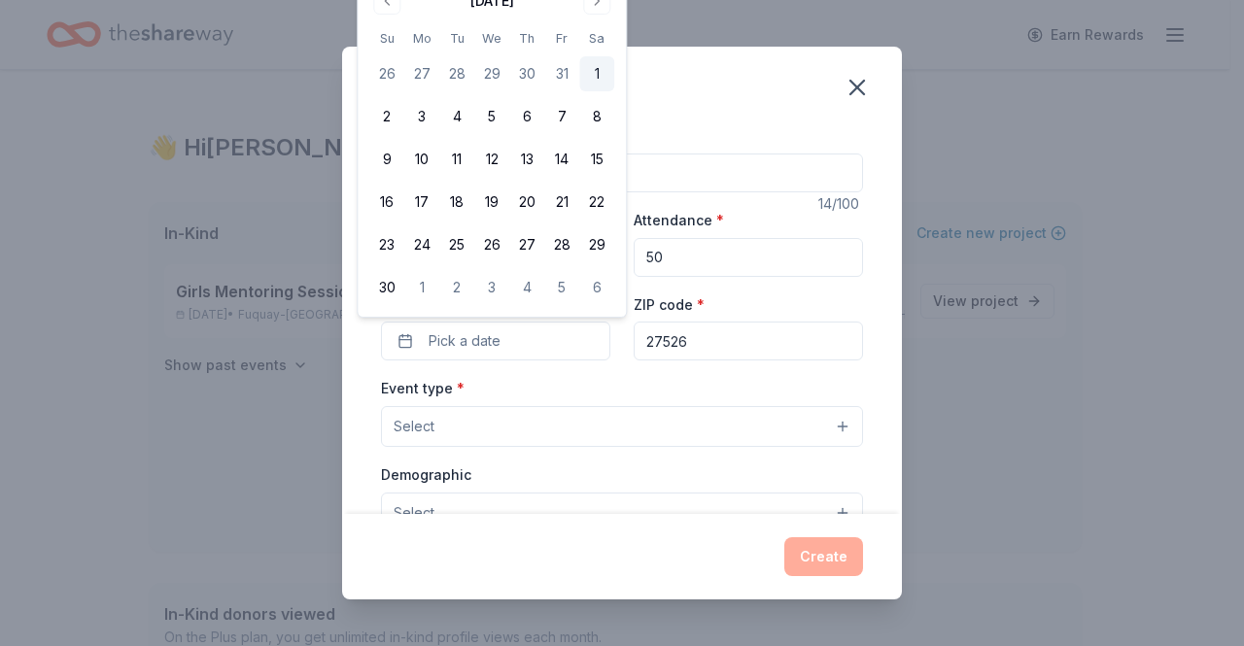
click at [595, 83] on button "1" at bounding box center [596, 73] width 35 height 35
click at [716, 115] on div "Duplicate event" at bounding box center [622, 86] width 560 height 78
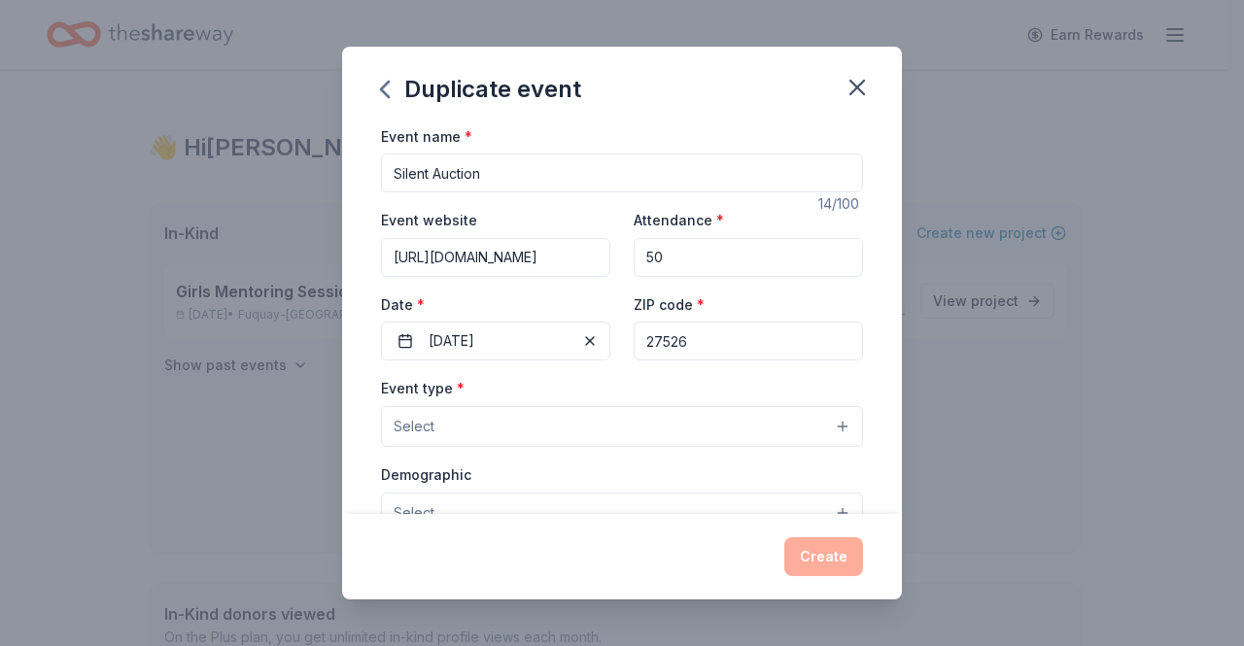
click at [465, 430] on button "Select" at bounding box center [622, 426] width 482 height 41
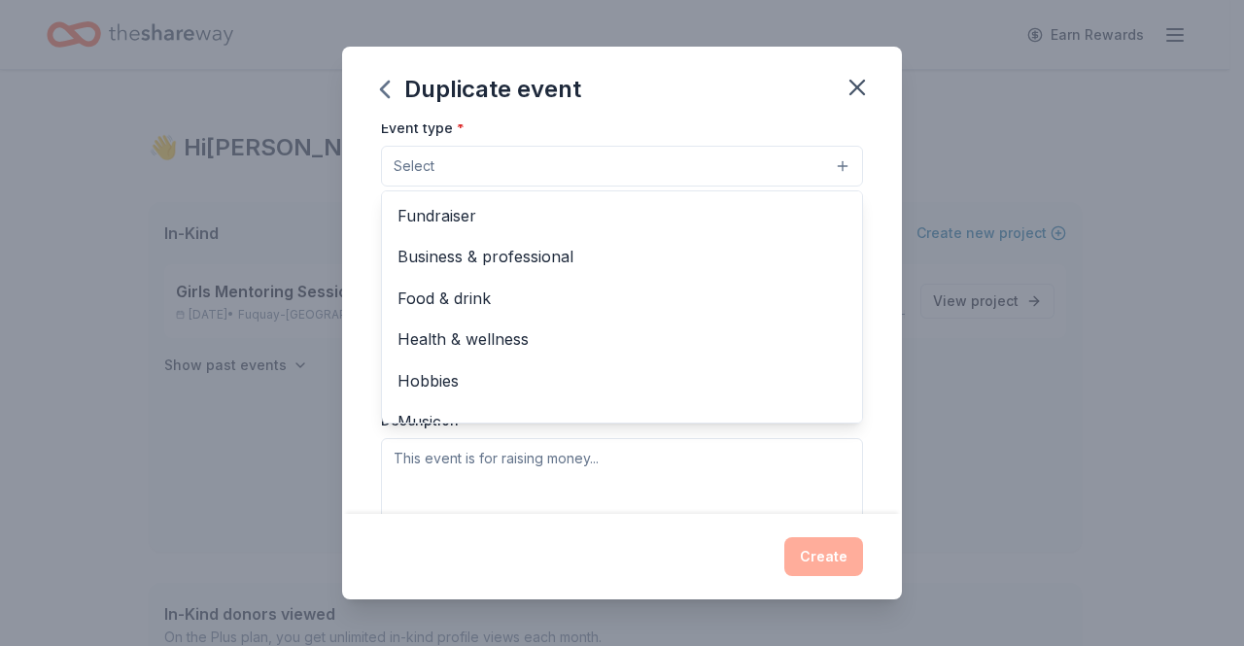
scroll to position [261, 0]
click at [431, 225] on div "Fundraiser" at bounding box center [622, 214] width 480 height 41
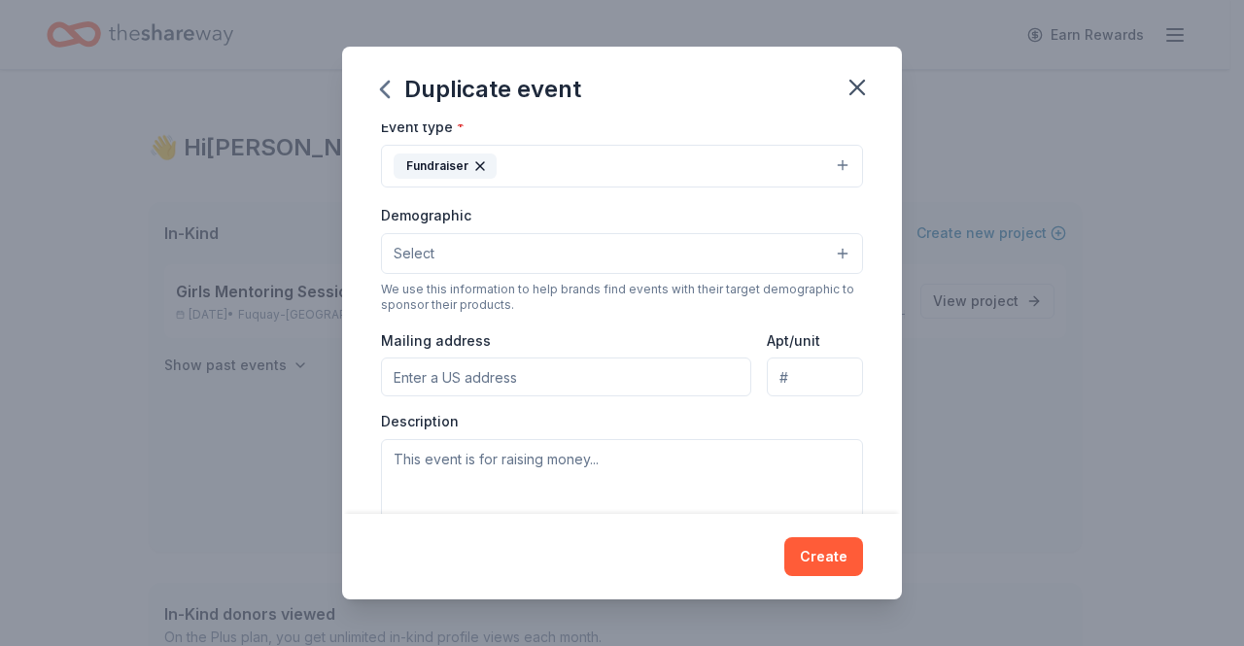
click at [497, 240] on button "Select" at bounding box center [622, 253] width 482 height 41
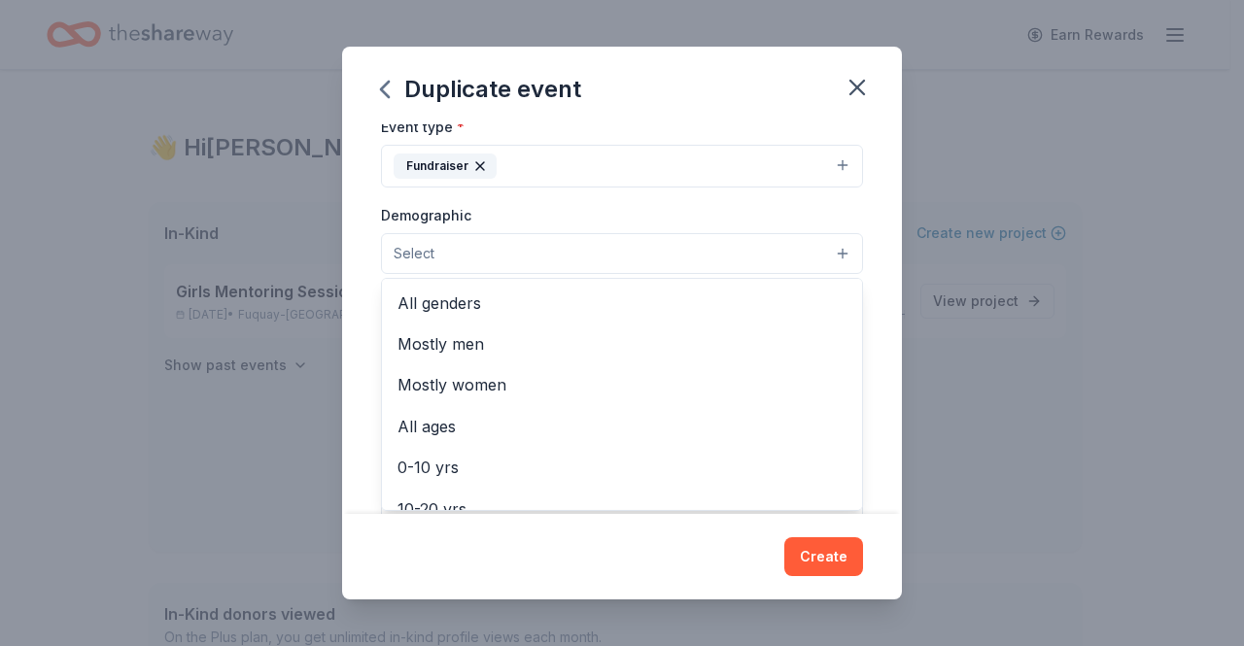
drag, startPoint x: 847, startPoint y: 321, endPoint x: 863, endPoint y: 382, distance: 63.2
click at [863, 382] on div "Event name * Silent Auction 14 /100 Event website https://www.forgirlslikequane…" at bounding box center [622, 319] width 560 height 391
click at [591, 236] on button "Select" at bounding box center [622, 253] width 482 height 41
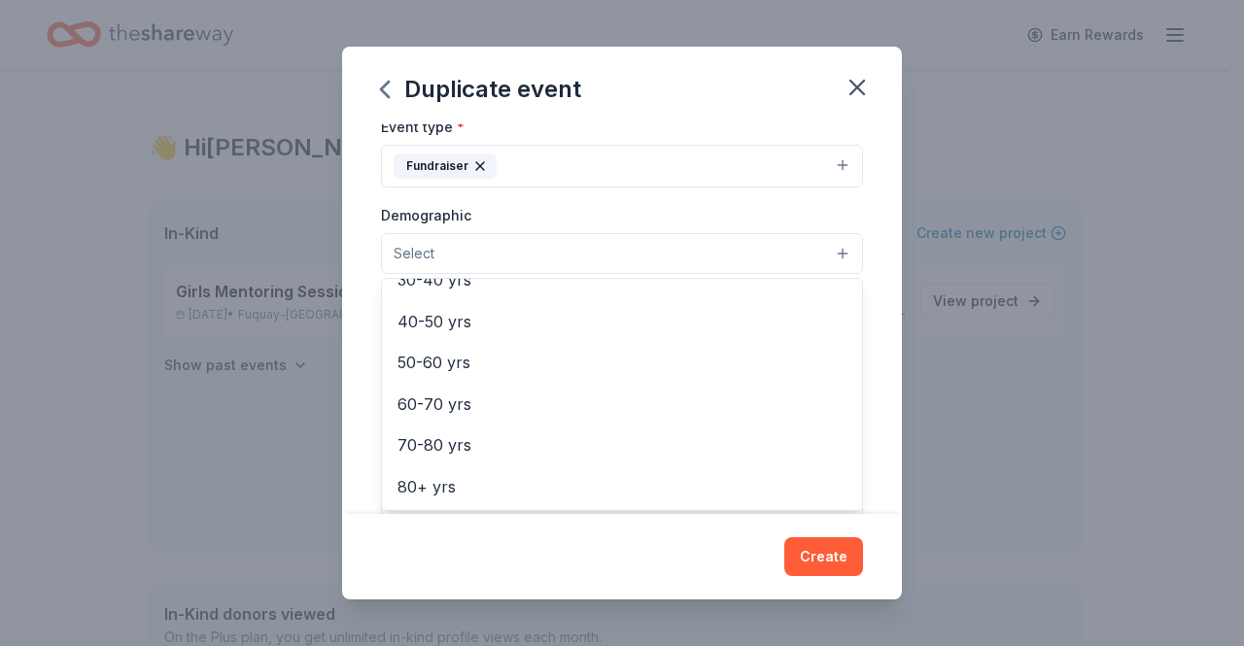
scroll to position [0, 0]
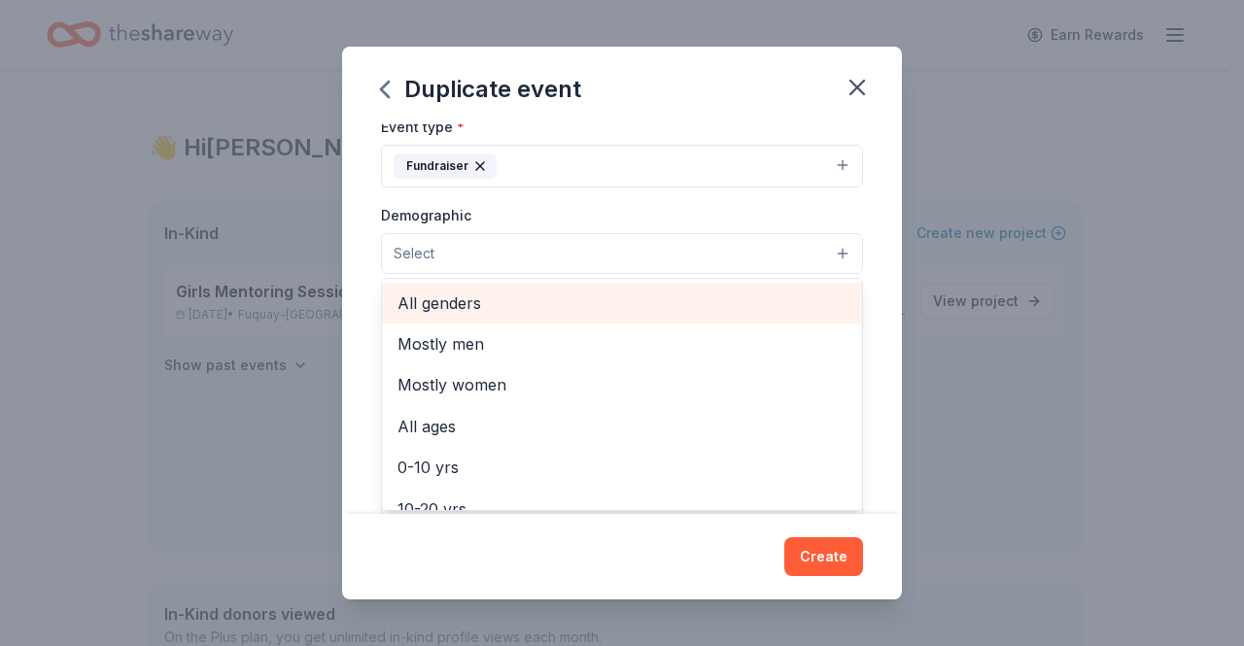
click at [494, 297] on span "All genders" at bounding box center [621, 303] width 449 height 25
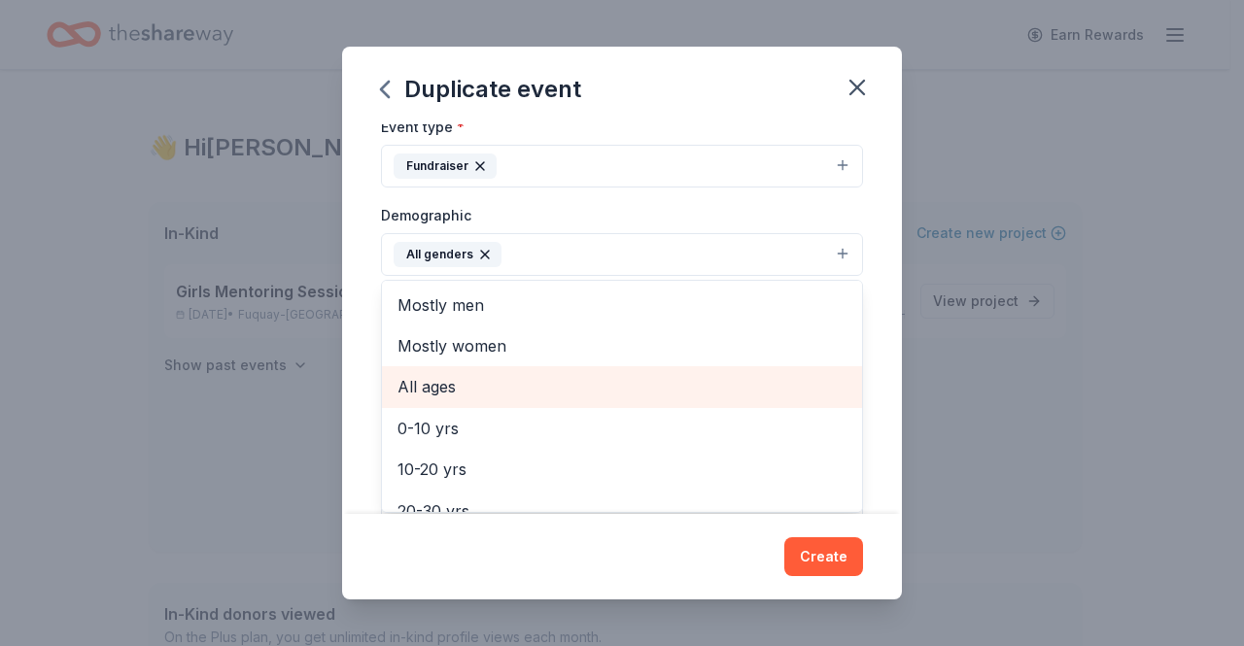
click at [475, 385] on span "All ages" at bounding box center [621, 386] width 449 height 25
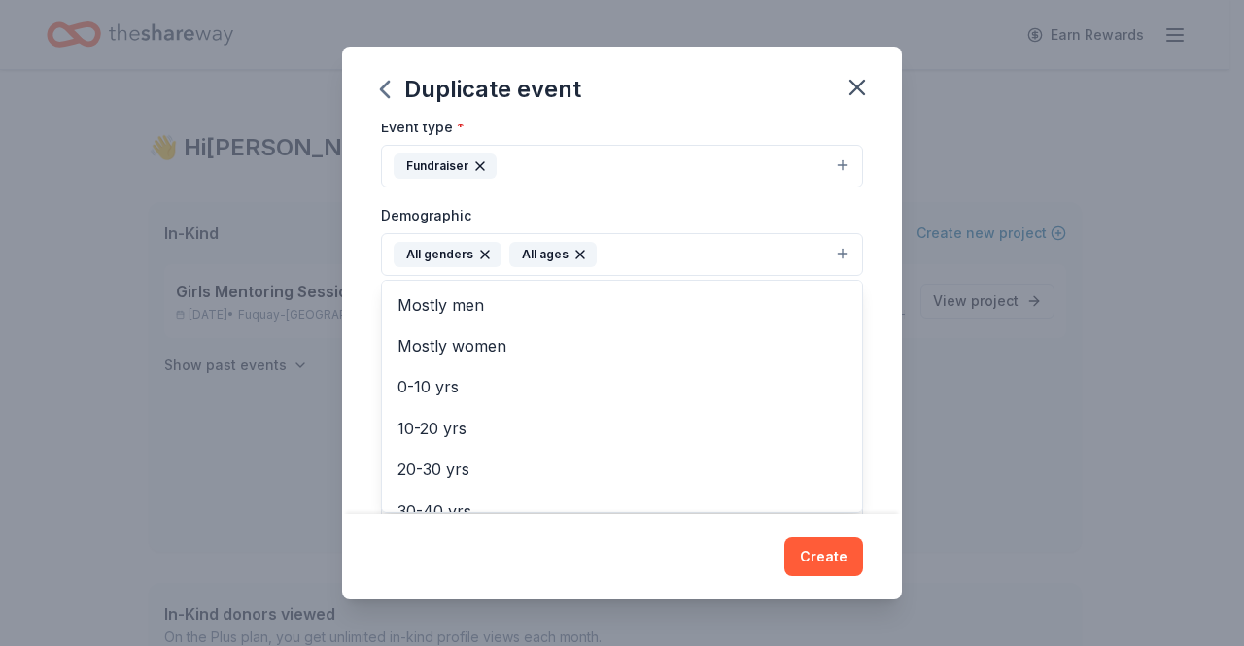
click at [864, 204] on div "Event name * Silent Auction 14 /100 Event website https://www.forgirlslikequane…" at bounding box center [622, 319] width 560 height 391
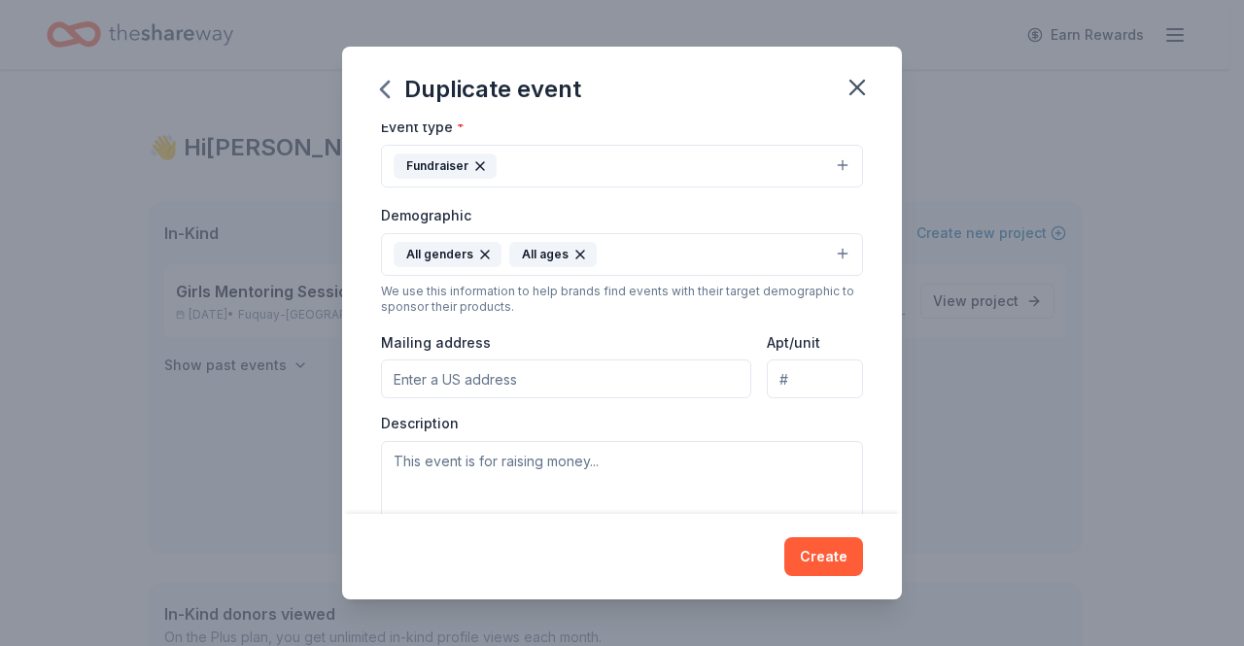
click at [681, 368] on input "Mailing address" at bounding box center [566, 379] width 370 height 39
type input "160 Riverwood Drive"
click at [652, 447] on textarea at bounding box center [622, 484] width 482 height 87
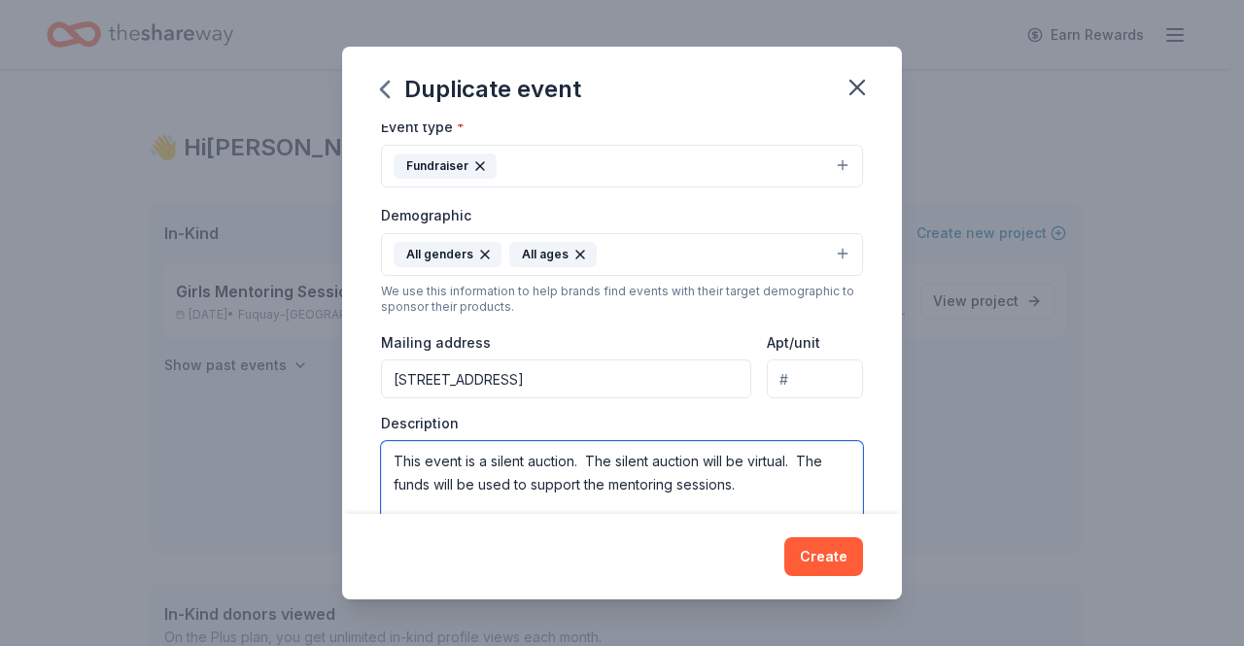
type textarea "This event is a silent auction. The silent auction will be virtual. The funds w…"
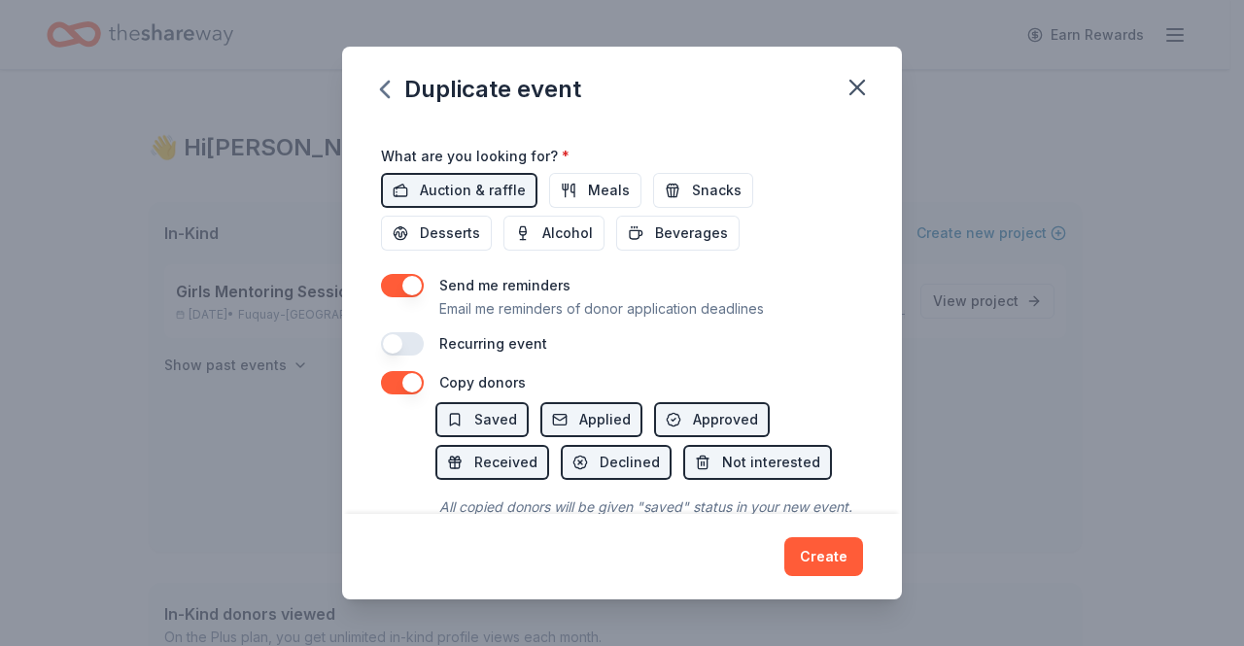
scroll to position [663, 0]
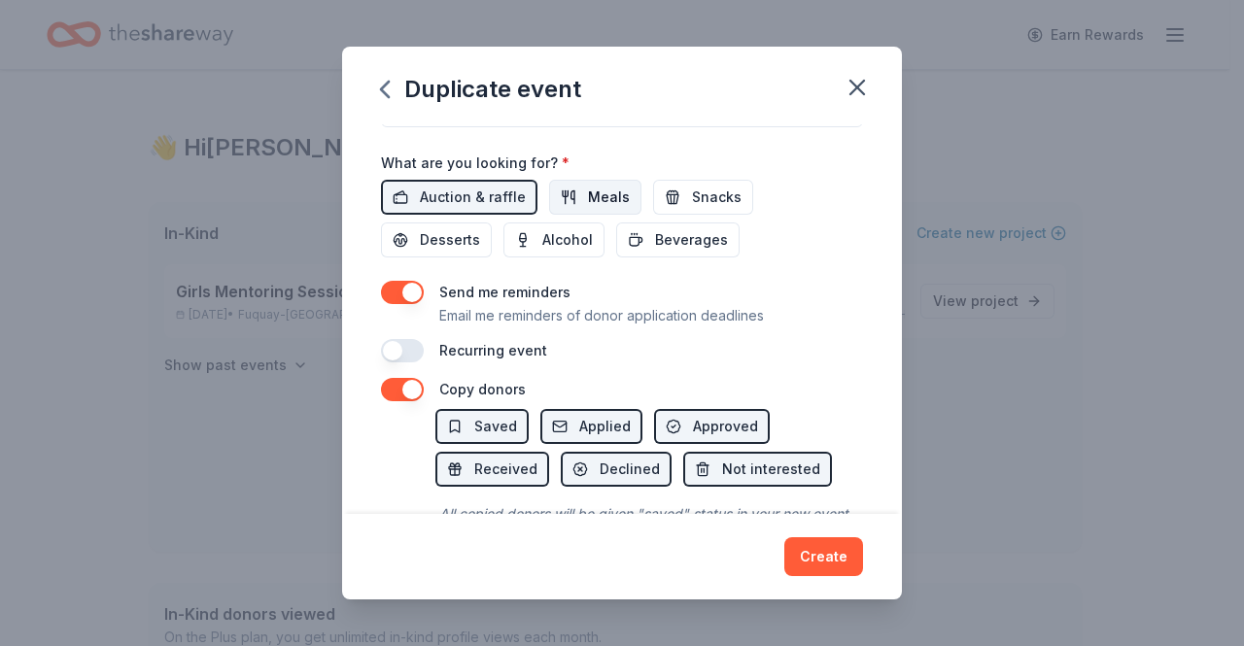
click at [597, 186] on span "Meals" at bounding box center [609, 197] width 42 height 23
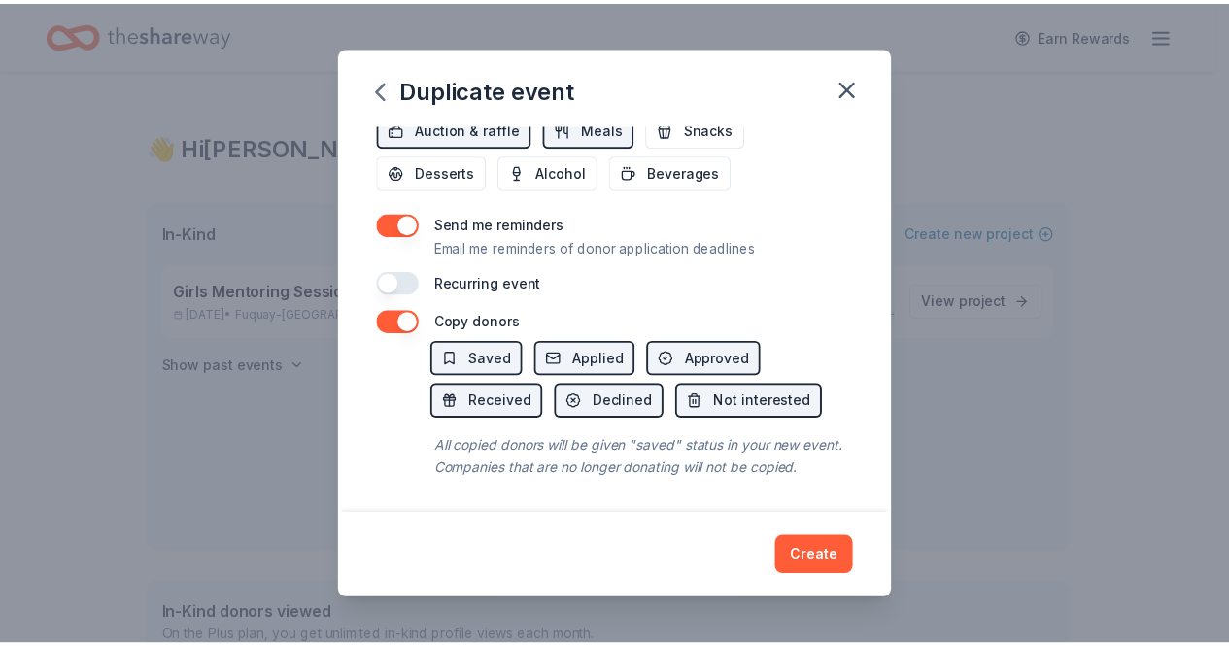
scroll to position [750, 0]
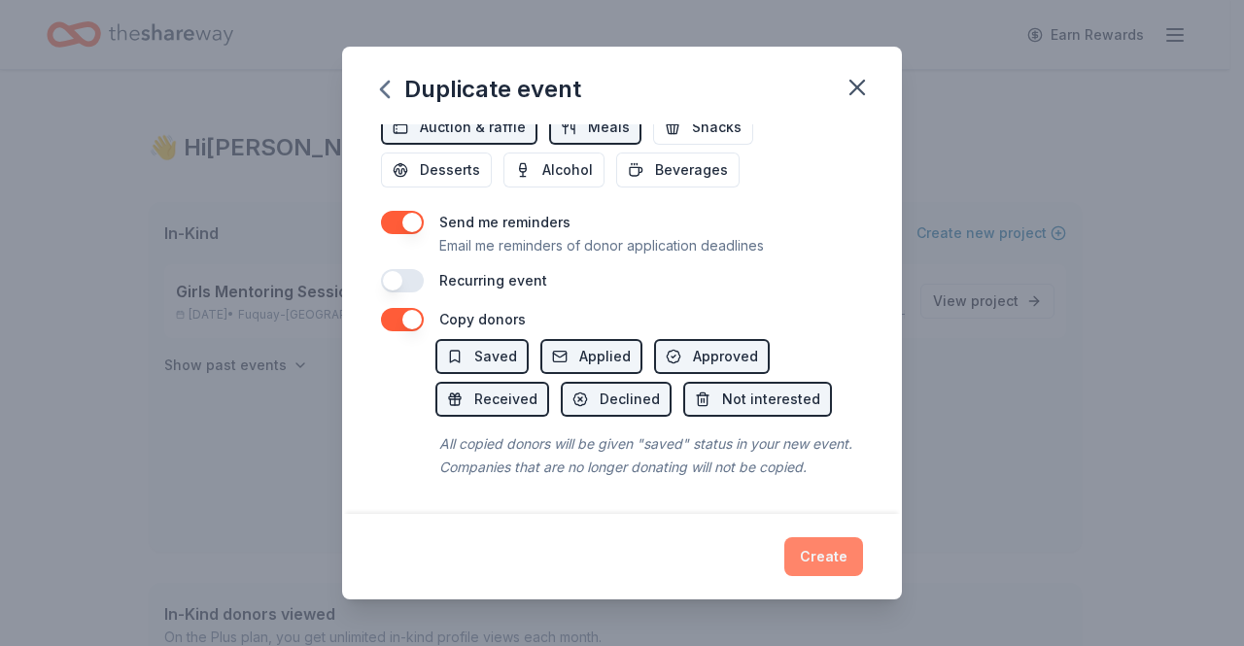
click at [814, 558] on button "Create" at bounding box center [823, 556] width 79 height 39
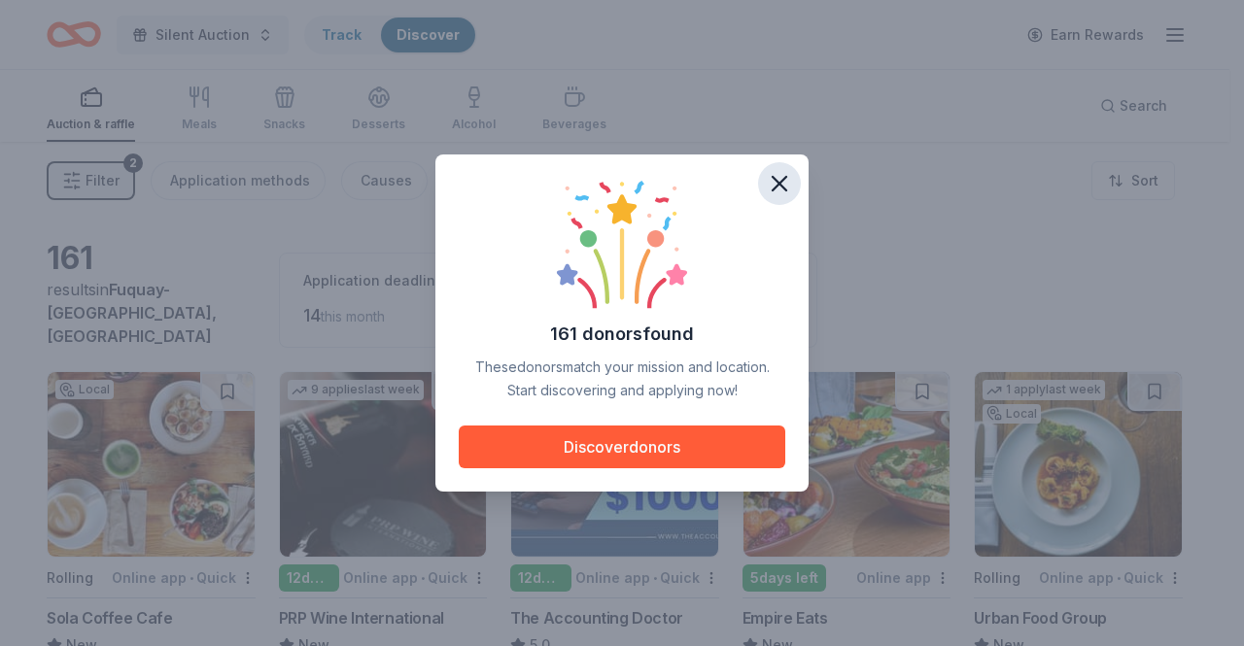
click at [768, 189] on icon "button" at bounding box center [779, 183] width 27 height 27
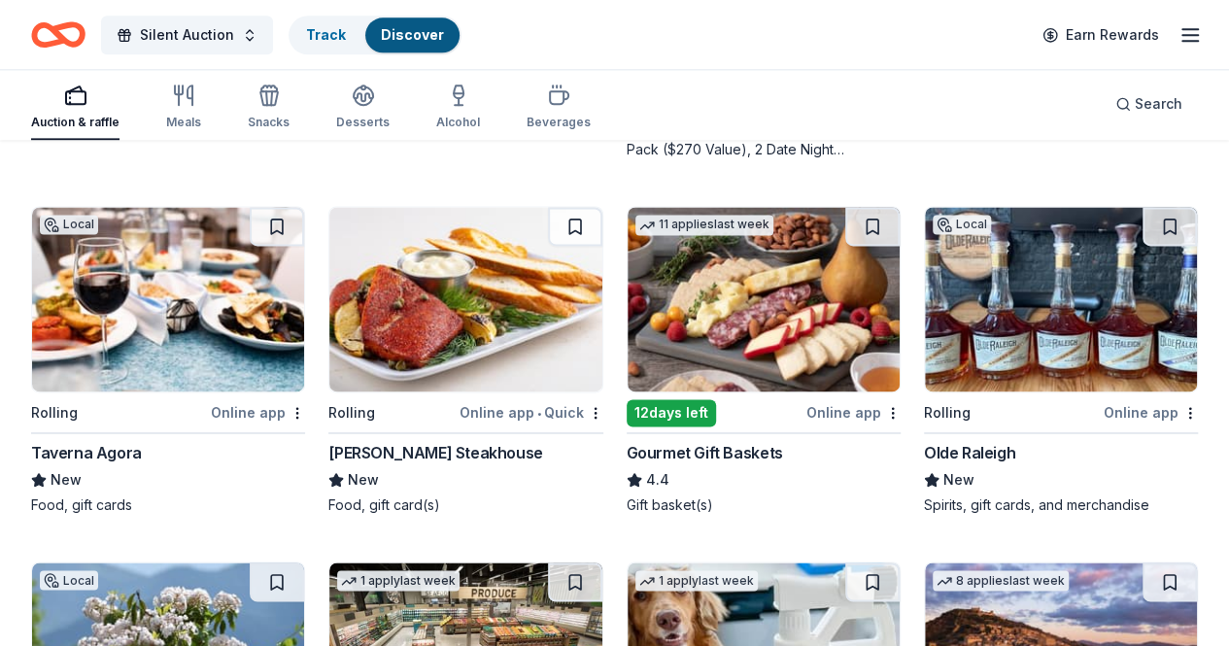
scroll to position [1283, 0]
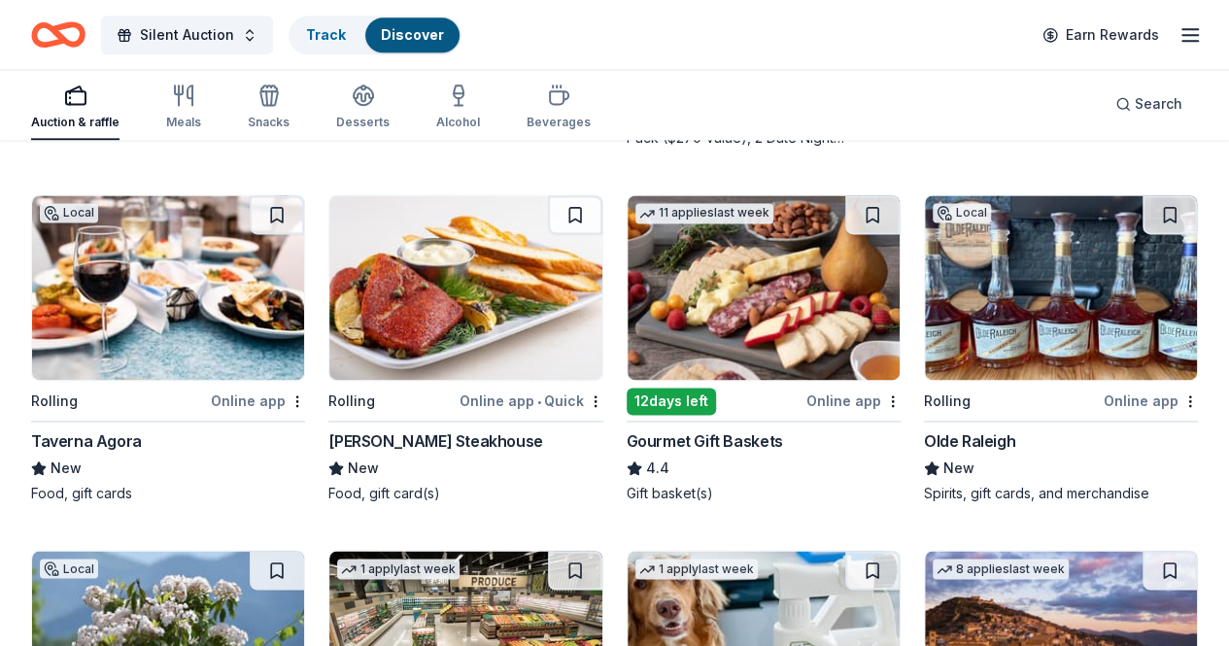
click at [304, 551] on img at bounding box center [168, 643] width 272 height 185
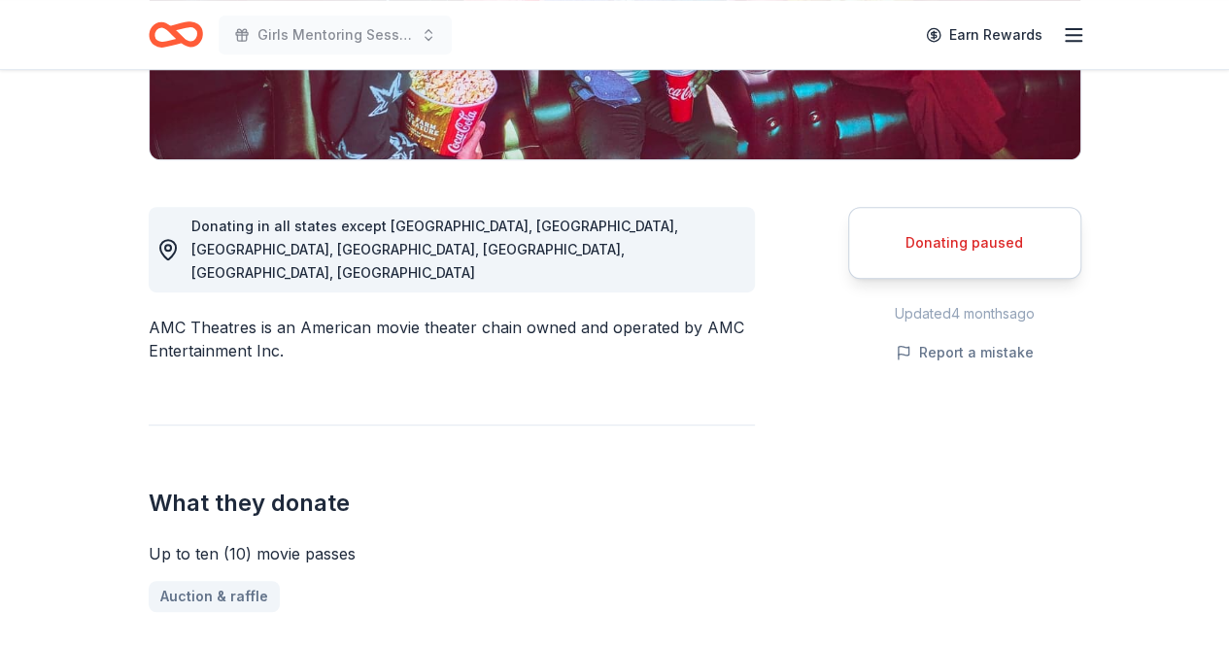
scroll to position [475, 0]
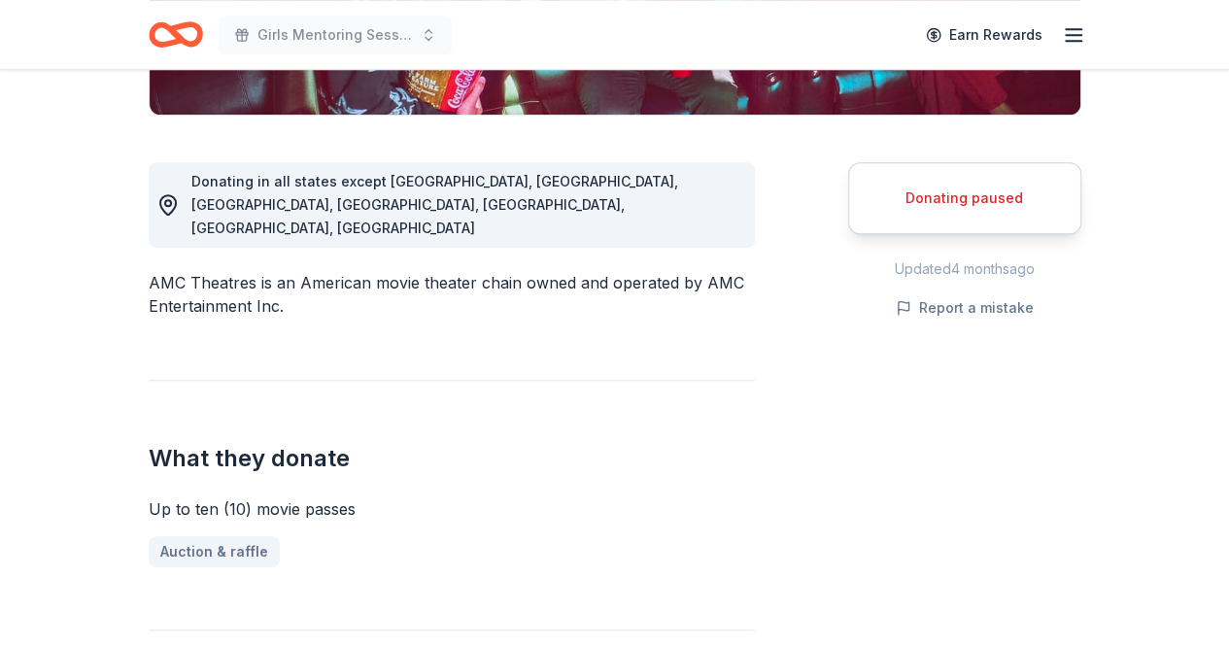
click at [962, 209] on div "Donating paused" at bounding box center [964, 198] width 233 height 72
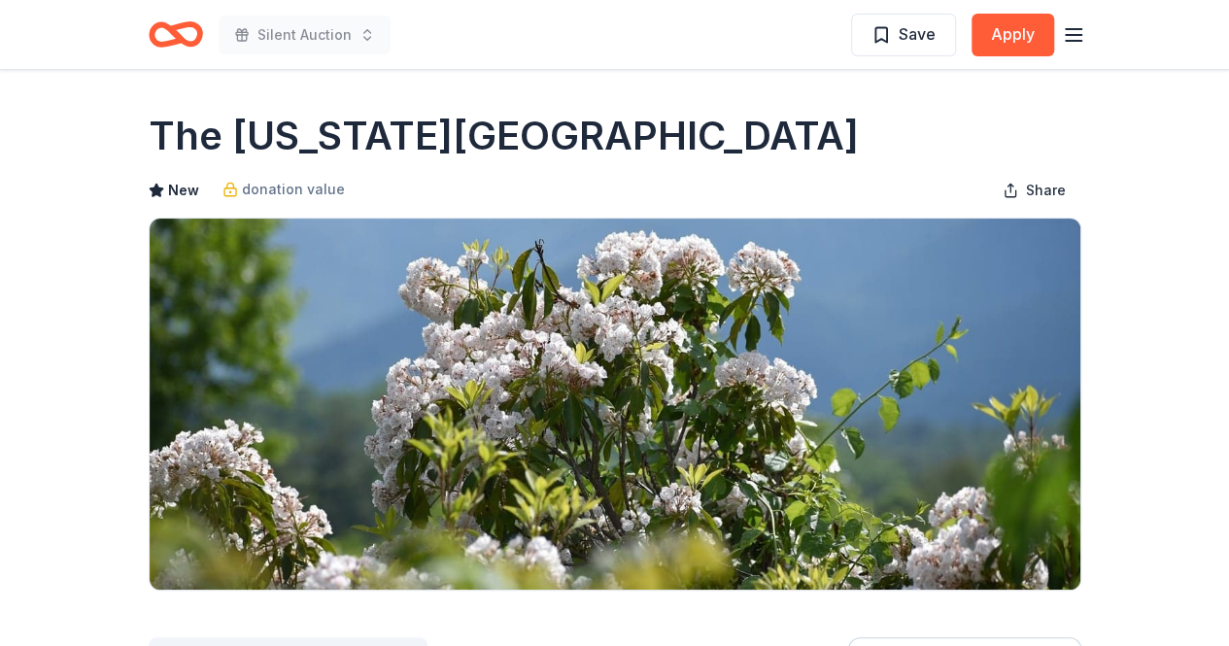
drag, startPoint x: 150, startPoint y: 135, endPoint x: 734, endPoint y: 109, distance: 584.6
click at [734, 109] on div "The [US_STATE][GEOGRAPHIC_DATA]" at bounding box center [615, 136] width 933 height 54
drag, startPoint x: 724, startPoint y: 154, endPoint x: 233, endPoint y: 112, distance: 492.5
click at [233, 112] on div "The [US_STATE][GEOGRAPHIC_DATA]" at bounding box center [615, 136] width 933 height 54
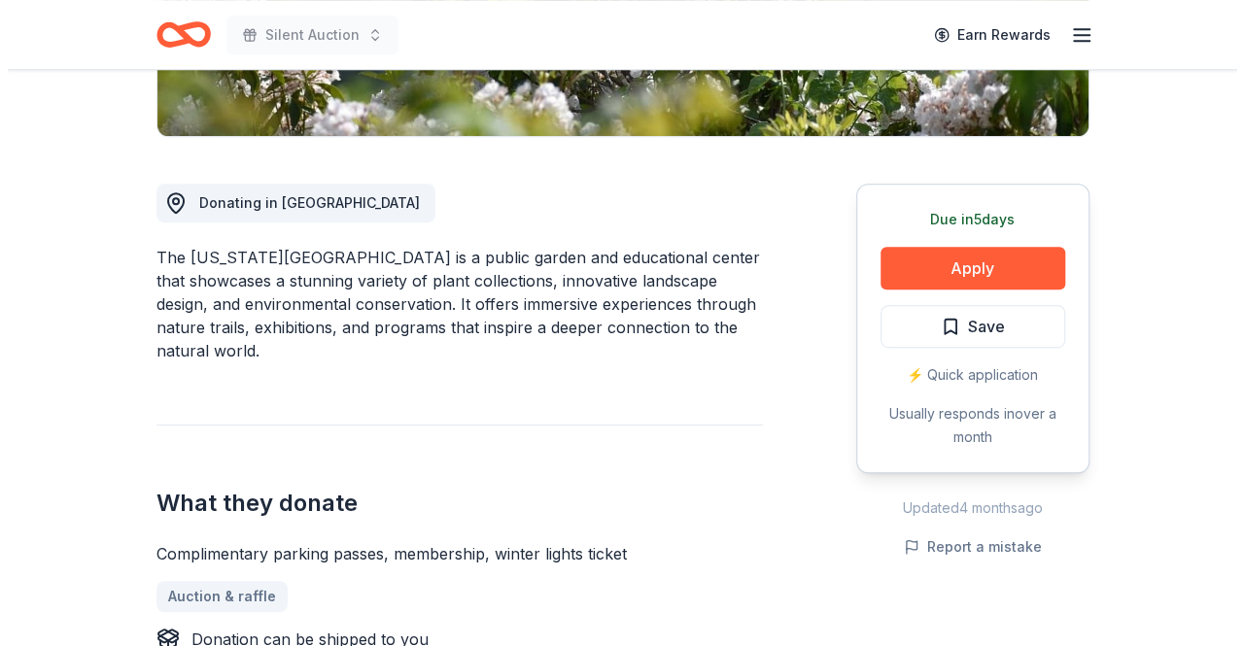
scroll to position [487, 0]
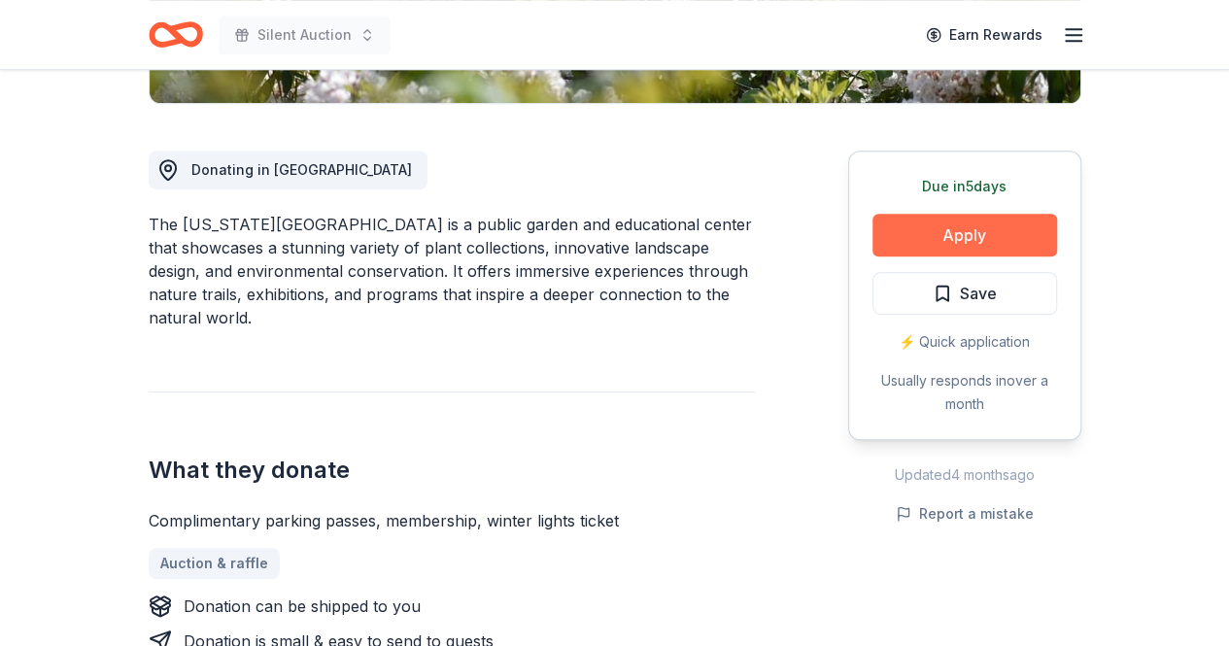
click at [950, 219] on button "Apply" at bounding box center [965, 235] width 185 height 43
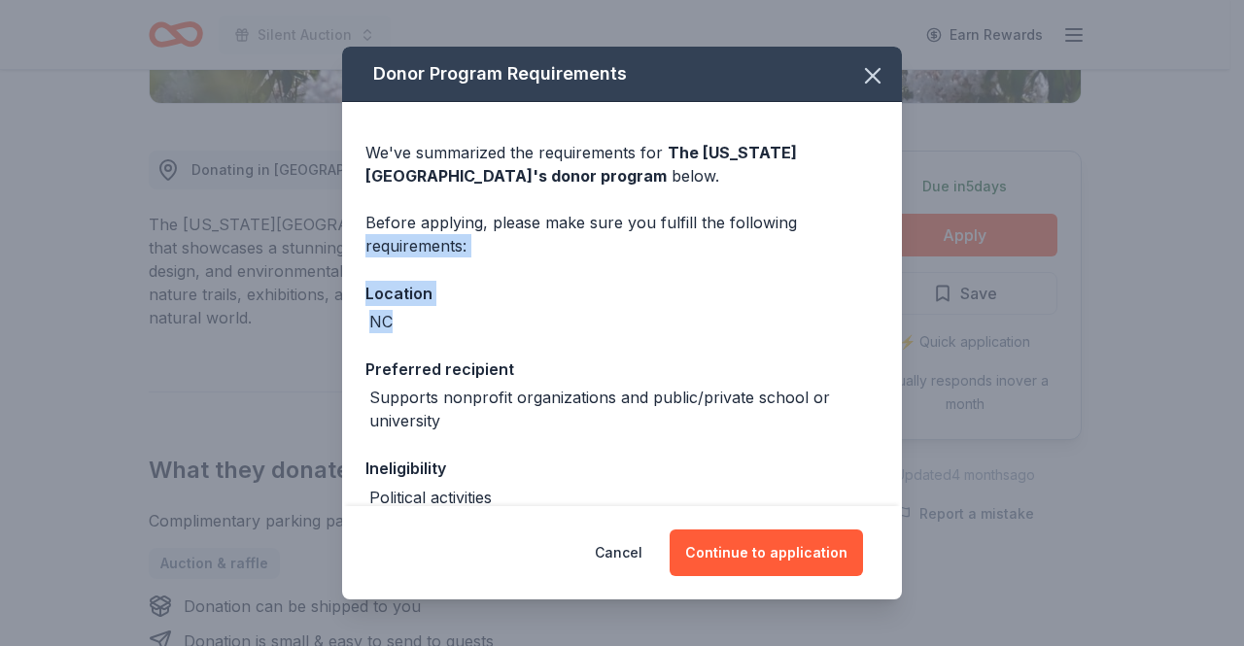
drag, startPoint x: 906, startPoint y: 209, endPoint x: 915, endPoint y: 316, distance: 107.3
click at [915, 316] on div "Donor Program Requirements We've summarized the requirements for The [US_STATE]…" at bounding box center [622, 323] width 1244 height 646
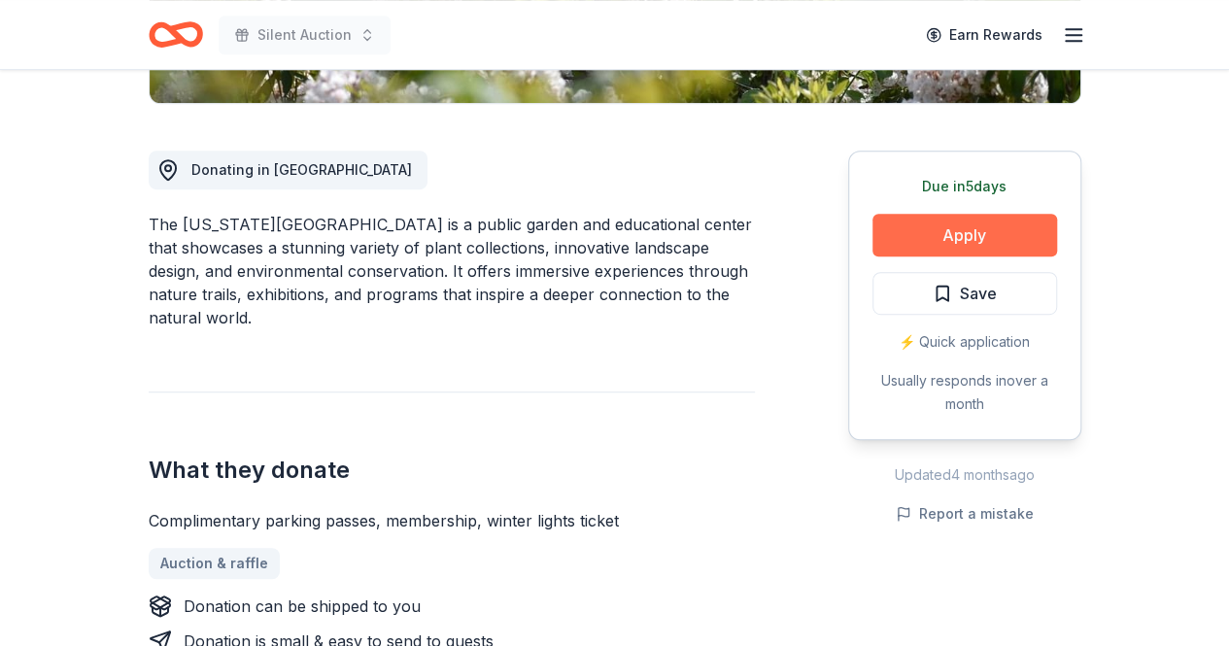
click at [931, 238] on button "Apply" at bounding box center [965, 235] width 185 height 43
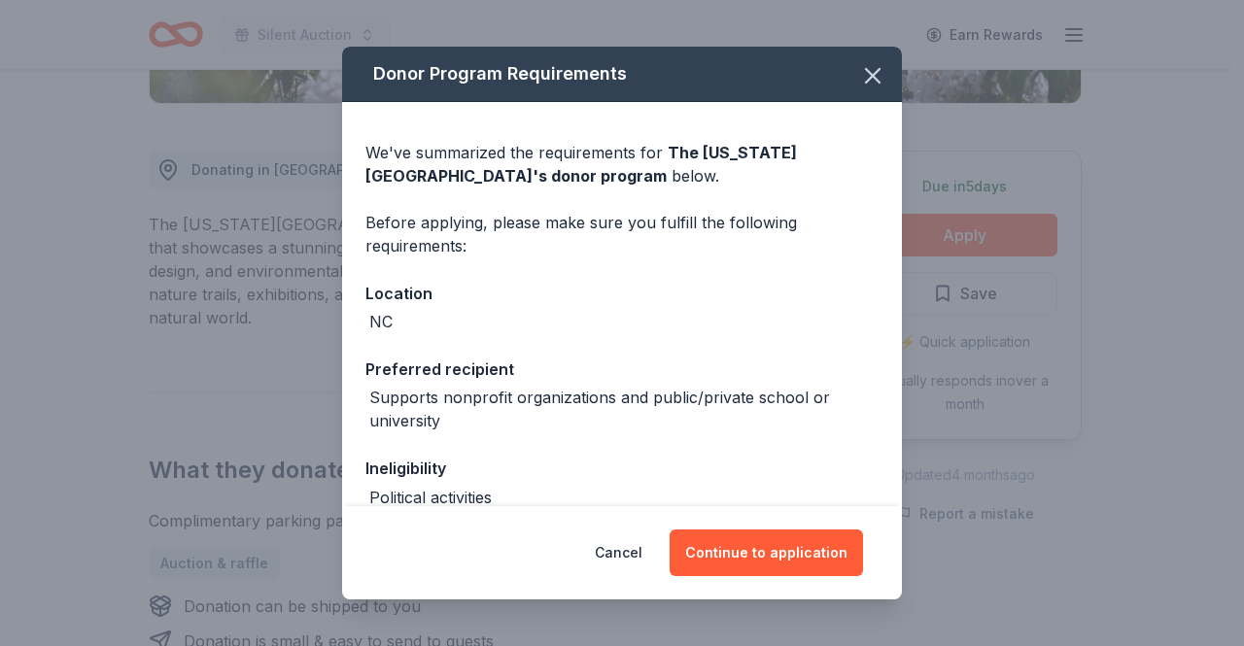
scroll to position [181, 0]
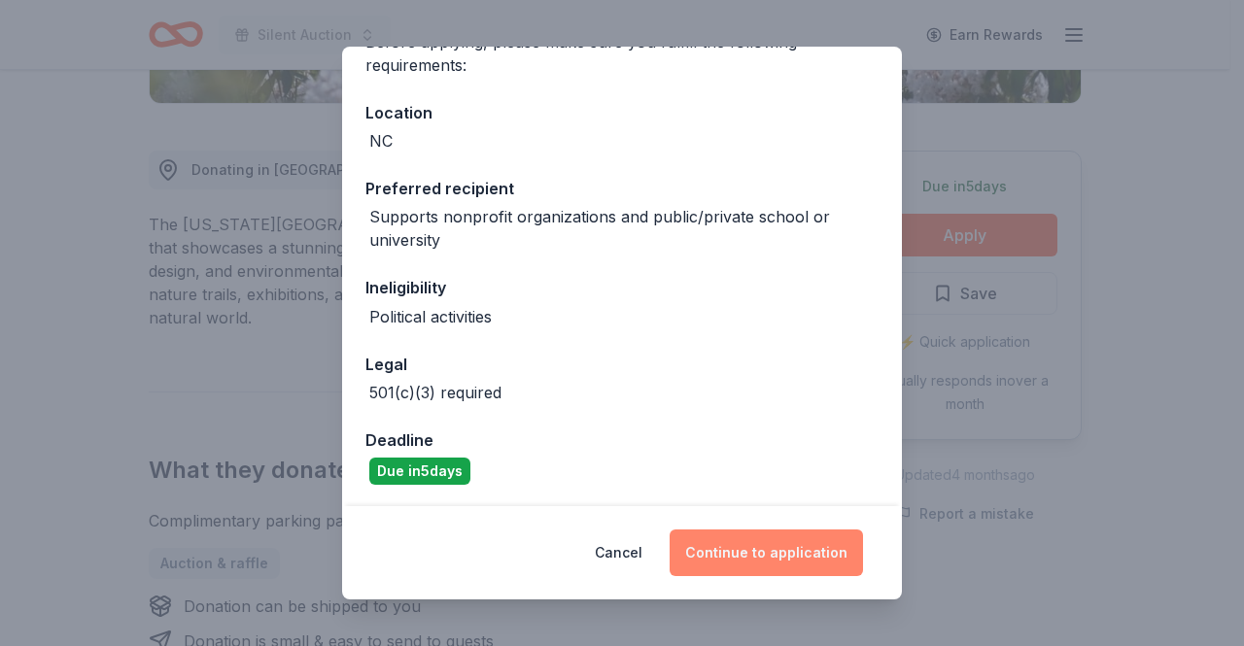
click at [764, 553] on button "Continue to application" at bounding box center [765, 553] width 193 height 47
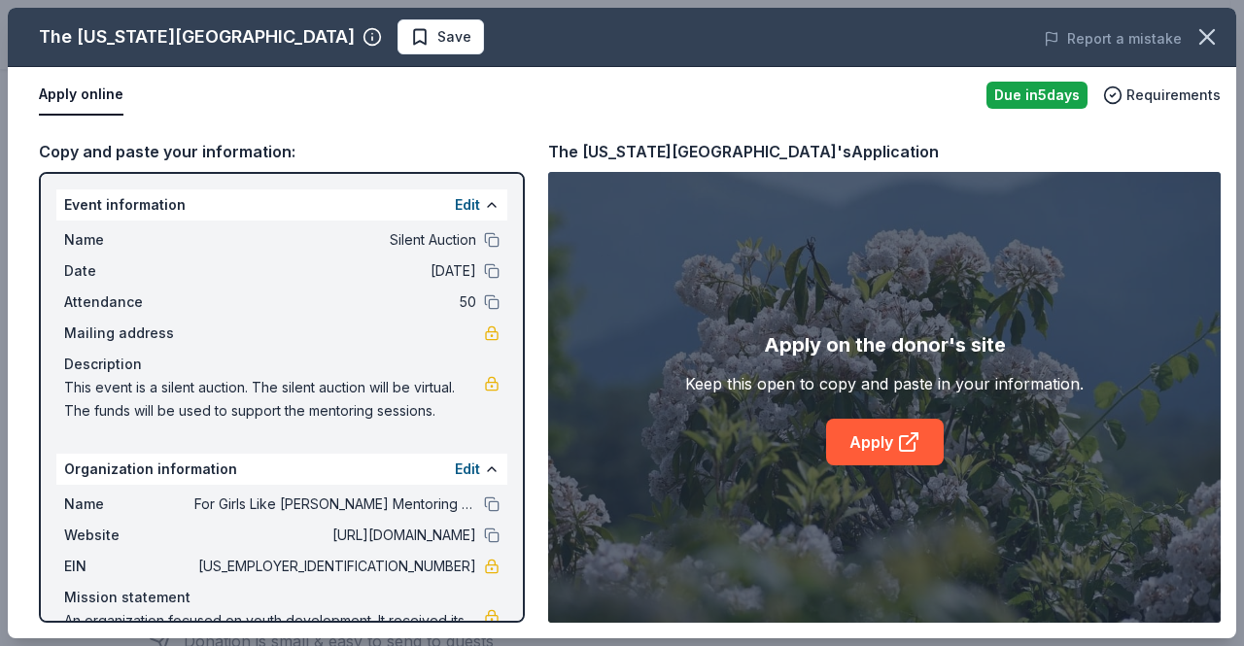
click at [257, 202] on div "Event information Edit" at bounding box center [281, 204] width 451 height 31
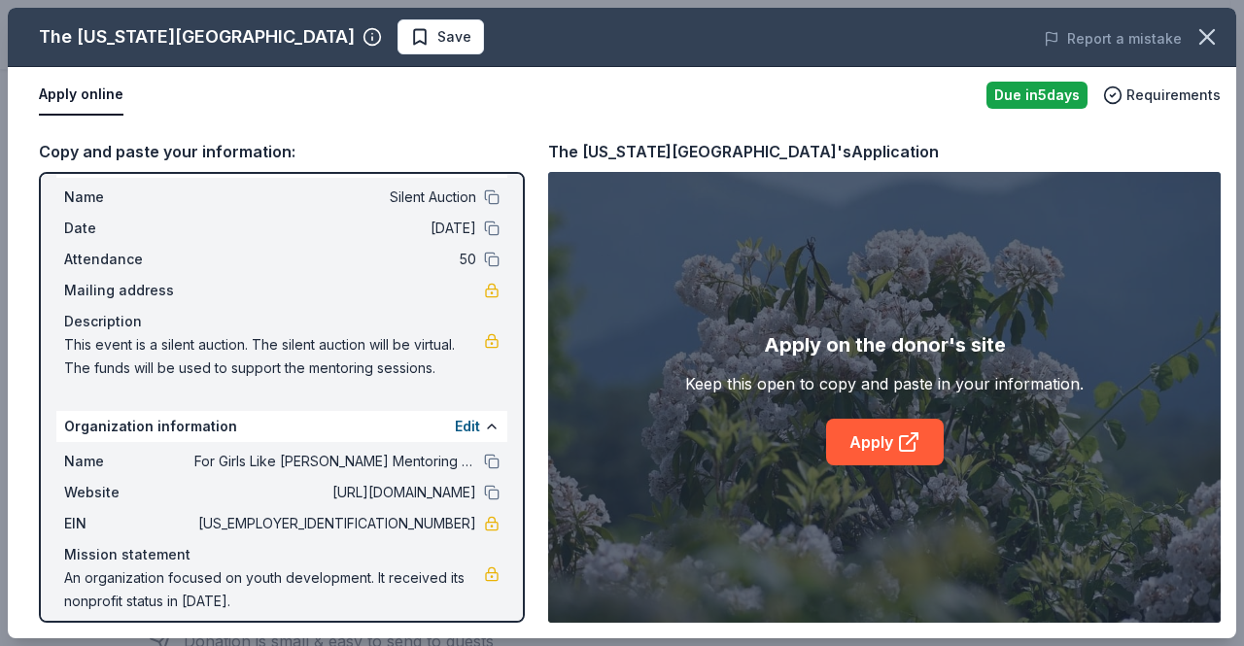
scroll to position [58, 0]
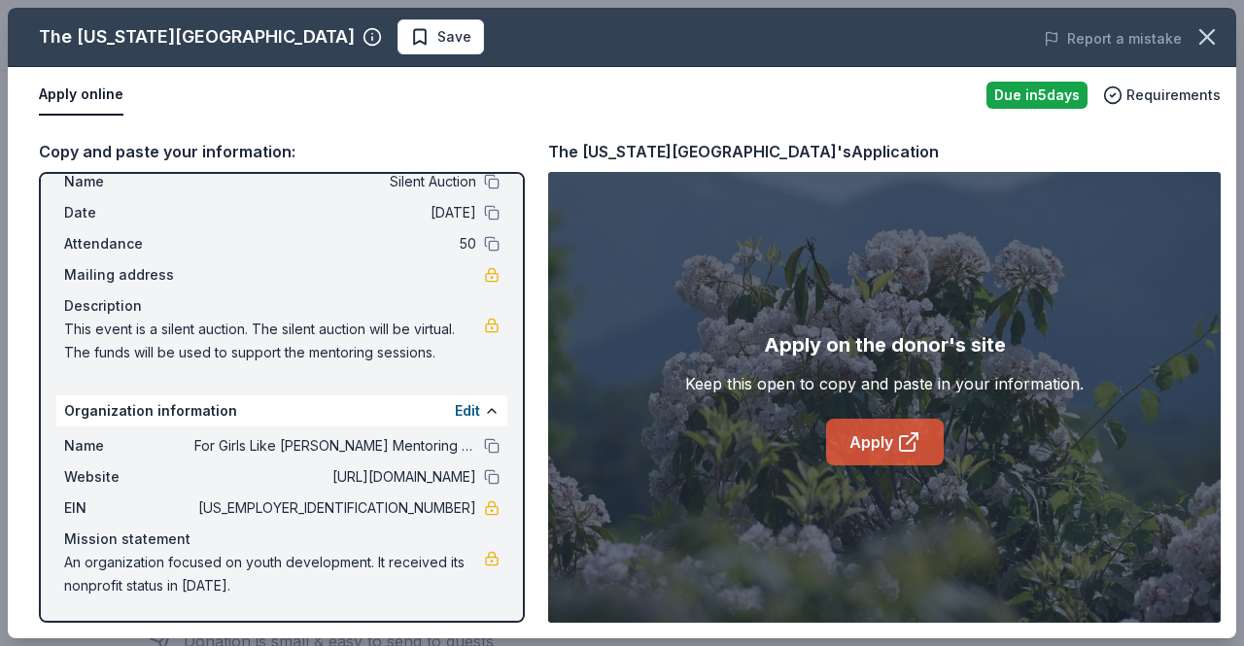
click at [877, 436] on link "Apply" at bounding box center [885, 442] width 118 height 47
drag, startPoint x: 375, startPoint y: 504, endPoint x: 422, endPoint y: 510, distance: 47.0
click at [422, 510] on span "[US_EMPLOYER_IDENTIFICATION_NUMBER]" at bounding box center [335, 508] width 282 height 23
drag, startPoint x: 459, startPoint y: 505, endPoint x: 337, endPoint y: 501, distance: 121.5
click at [337, 501] on span "[US_EMPLOYER_IDENTIFICATION_NUMBER]" at bounding box center [335, 508] width 282 height 23
